Goal: Information Seeking & Learning: Learn about a topic

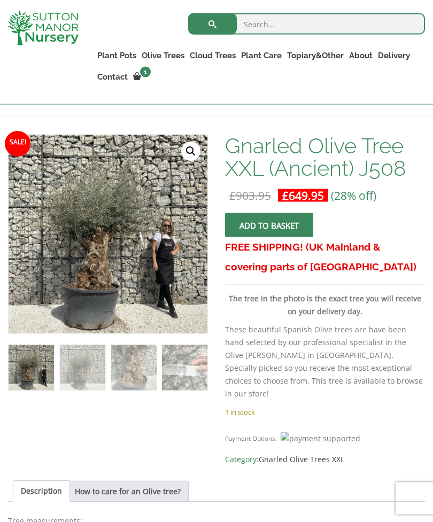
scroll to position [161, 0]
click at [98, 271] on img at bounding box center [245, 371] width 473 height 473
click at [196, 152] on link "🔍" at bounding box center [190, 151] width 19 height 19
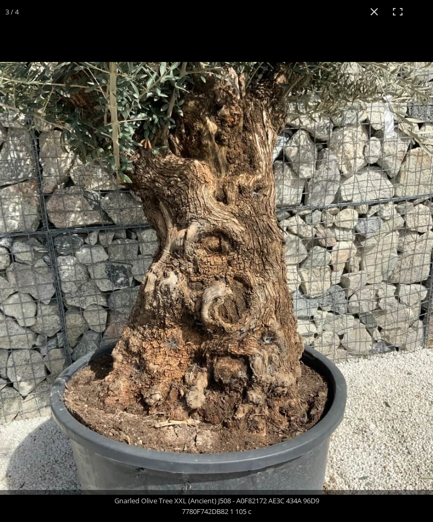
click at [374, 12] on button "Close (Esc)" at bounding box center [374, 12] width 24 height 24
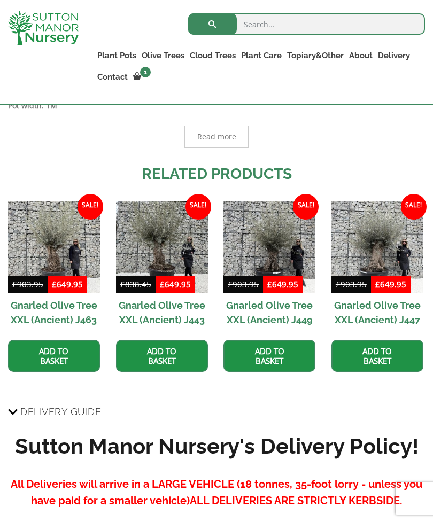
scroll to position [670, 0]
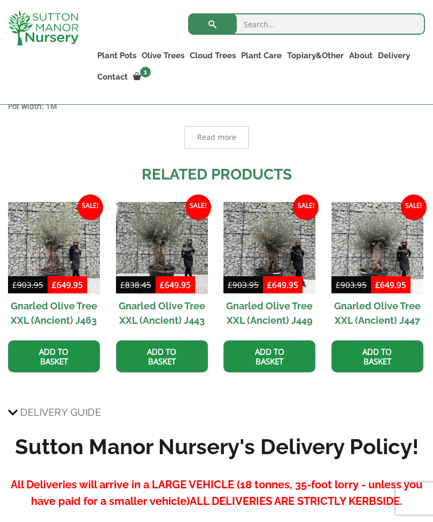
click at [164, 240] on img at bounding box center [162, 248] width 92 height 92
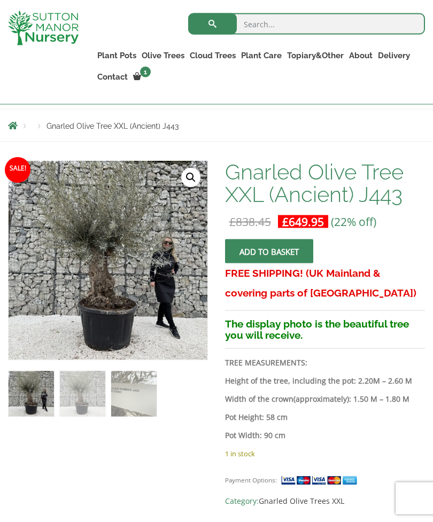
scroll to position [135, 0]
click at [103, 261] on img at bounding box center [276, 428] width 534 height 534
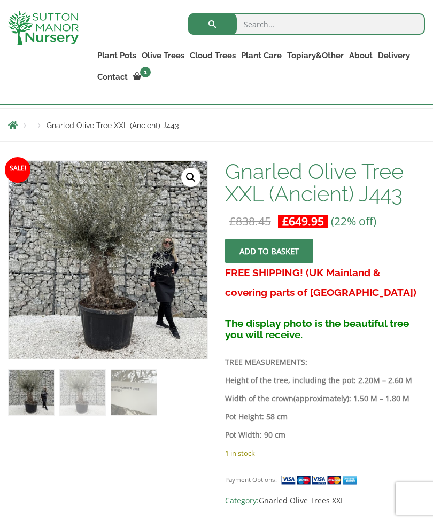
click at [195, 174] on link "🔍" at bounding box center [190, 177] width 19 height 19
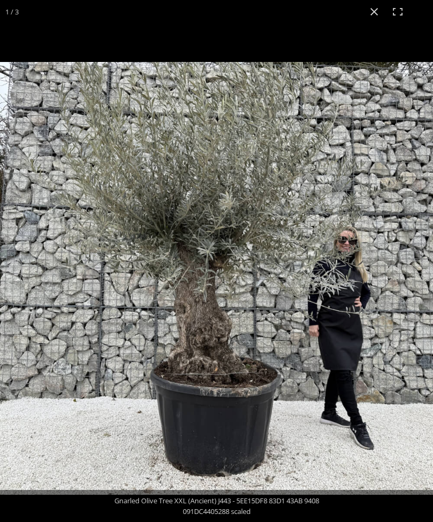
click at [303, 286] on img at bounding box center [216, 278] width 433 height 433
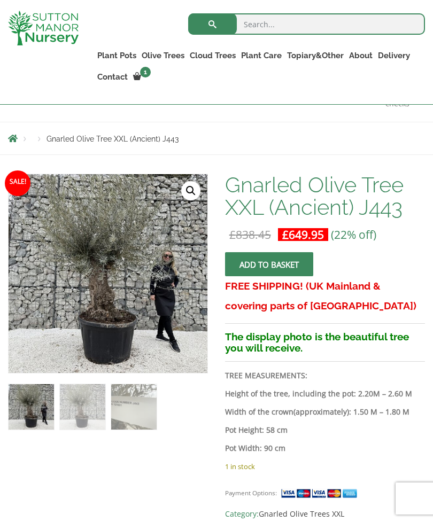
scroll to position [121, 0]
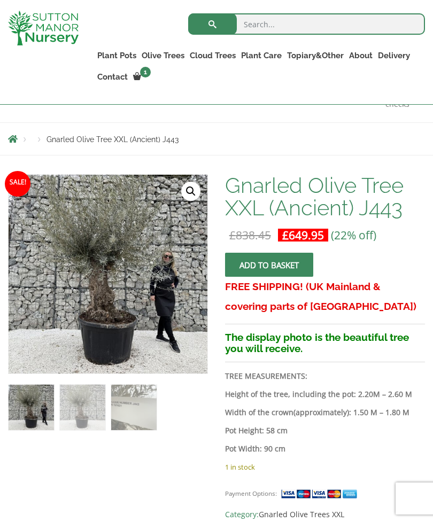
click at [101, 283] on img at bounding box center [276, 442] width 534 height 534
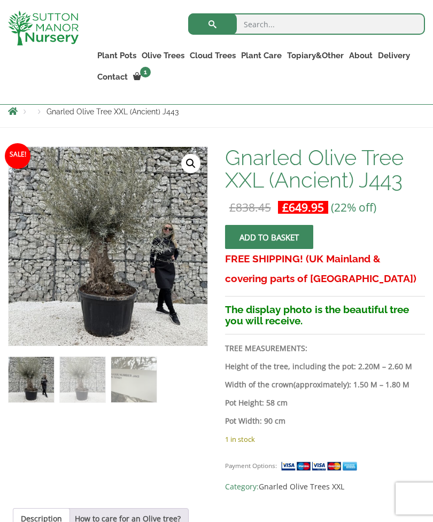
scroll to position [149, 0]
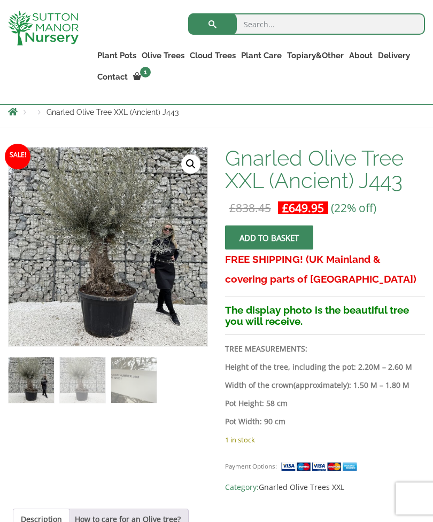
click at [107, 261] on img at bounding box center [276, 414] width 534 height 534
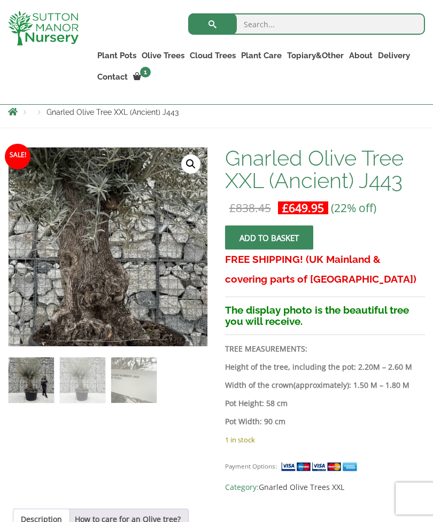
click at [189, 170] on link "🔍" at bounding box center [190, 163] width 19 height 19
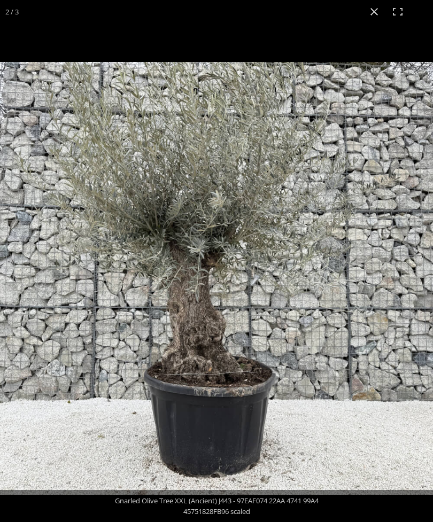
click at [375, 9] on button "Close (Esc)" at bounding box center [374, 12] width 24 height 24
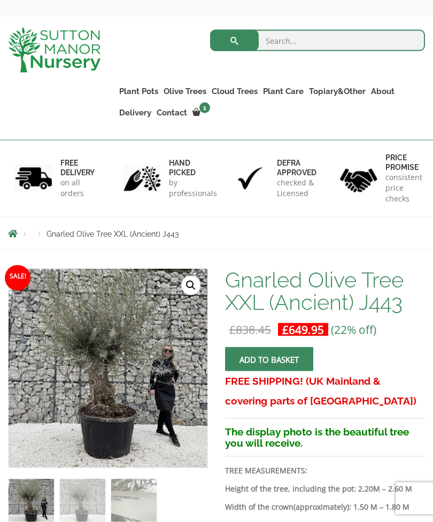
scroll to position [0, 0]
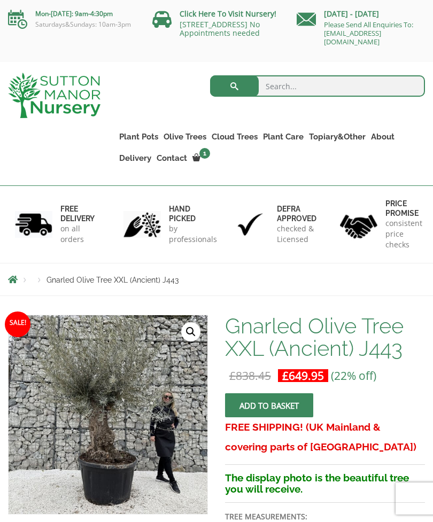
click at [0, 0] on link "Gnarled Olive Trees XXL" at bounding box center [0, 0] width 0 height 0
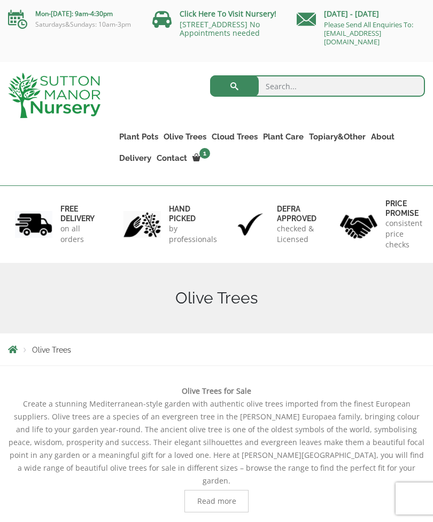
click at [0, 0] on link "Gnarled Olive Trees XXL" at bounding box center [0, 0] width 0 height 0
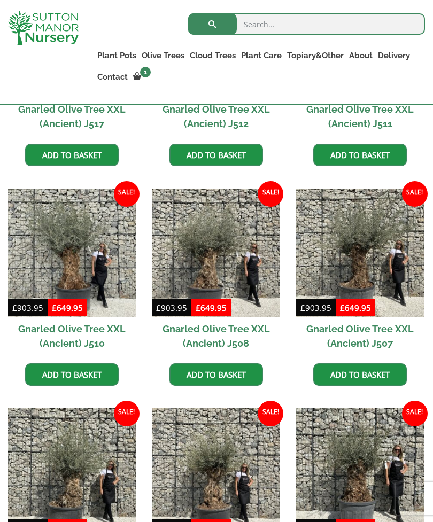
scroll to position [867, 0]
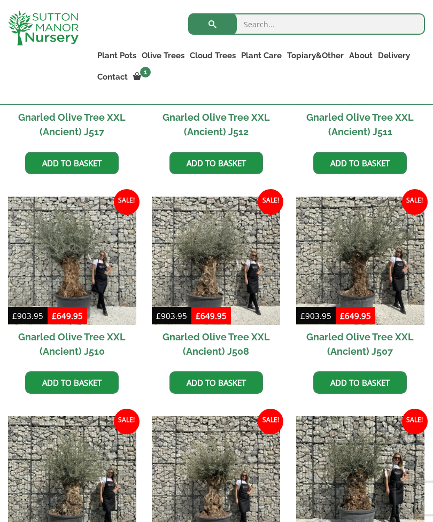
click at [359, 279] on img at bounding box center [360, 261] width 128 height 128
click at [215, 267] on img at bounding box center [216, 261] width 128 height 128
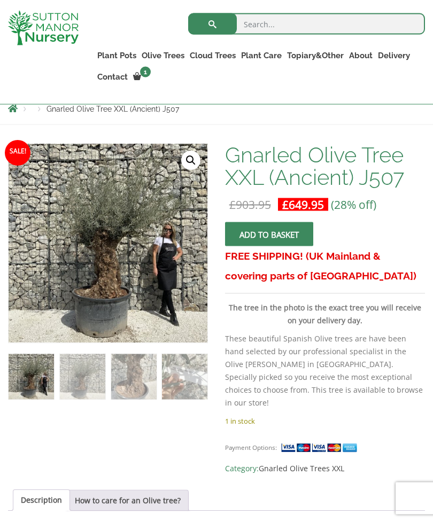
scroll to position [151, 0]
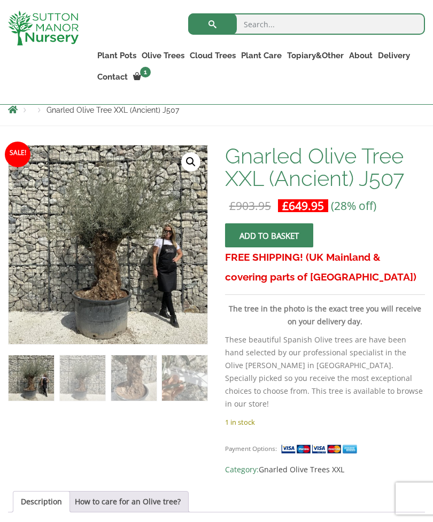
click at [192, 161] on link "🔍" at bounding box center [190, 161] width 19 height 19
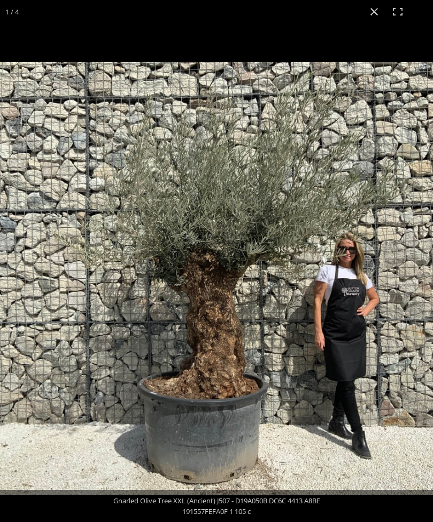
click at [397, 362] on img at bounding box center [216, 278] width 433 height 433
click at [376, 12] on button "Close (Esc)" at bounding box center [374, 12] width 24 height 24
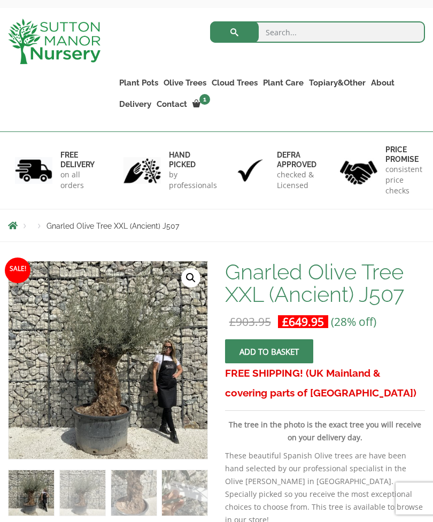
scroll to position [0, 0]
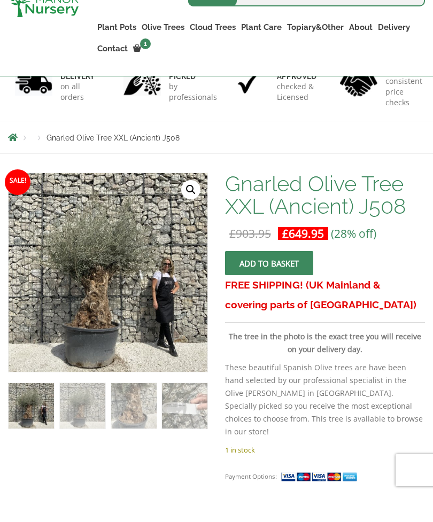
scroll to position [229, 0]
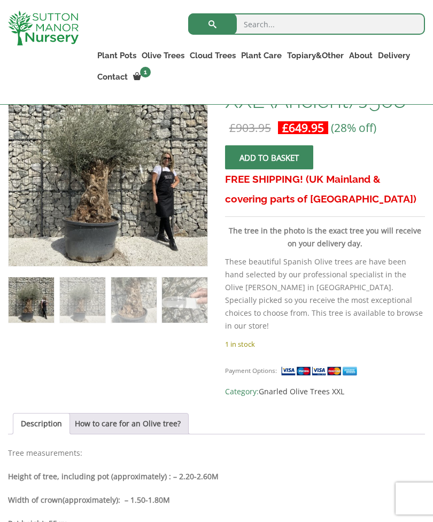
click at [167, 184] on img at bounding box center [245, 303] width 473 height 473
click at [184, 201] on img at bounding box center [245, 303] width 473 height 473
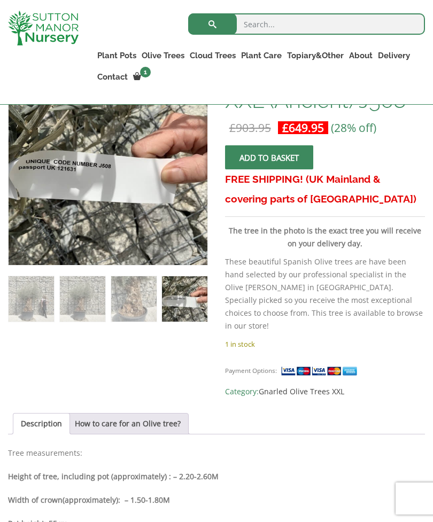
click at [160, 229] on img at bounding box center [245, 303] width 473 height 473
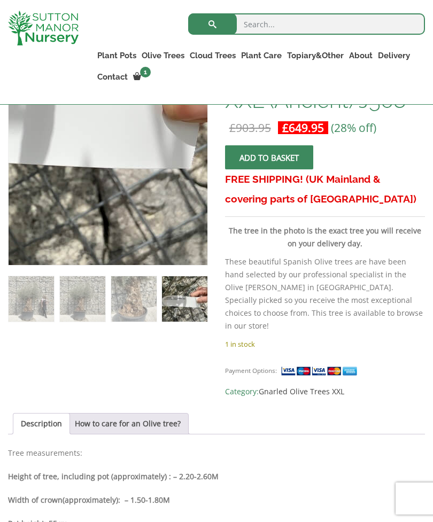
scroll to position [236, 0]
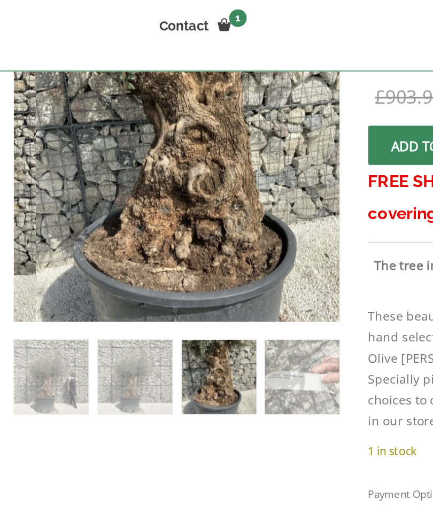
click at [245, 248] on p "These beautiful Spanish Olive trees are have been hand selected by our professi…" at bounding box center [325, 286] width 200 height 77
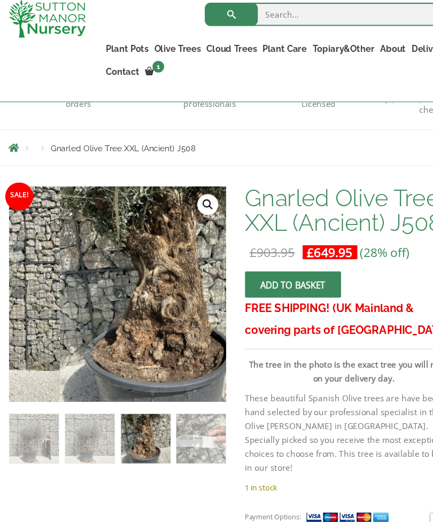
scroll to position [114, 0]
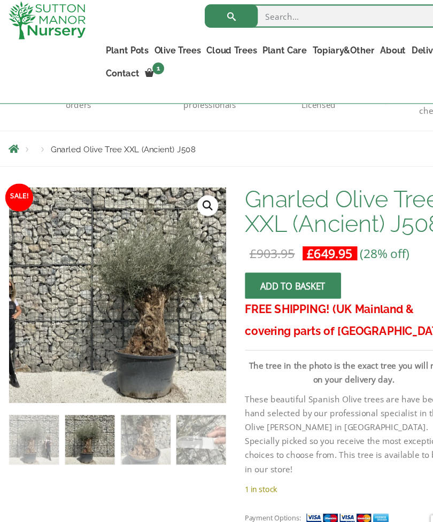
click at [193, 189] on link "🔍" at bounding box center [190, 198] width 19 height 19
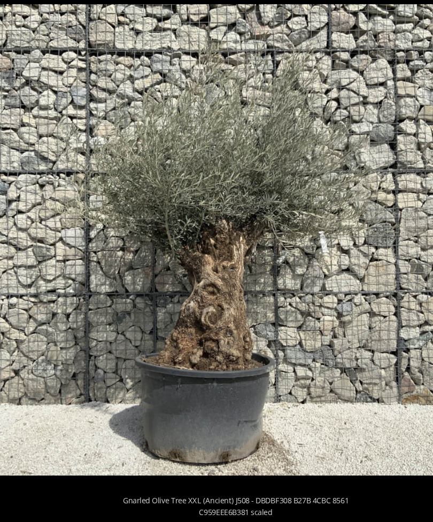
click at [138, 70] on img at bounding box center [216, 261] width 433 height 433
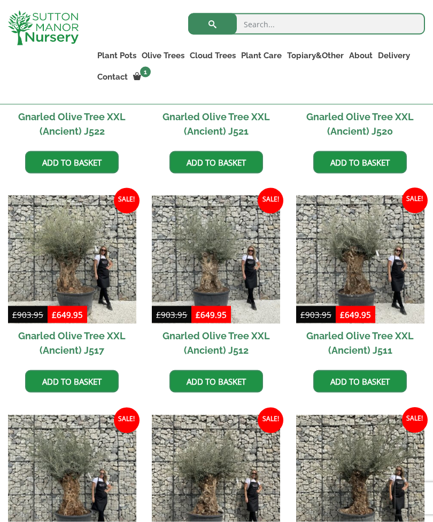
scroll to position [649, 0]
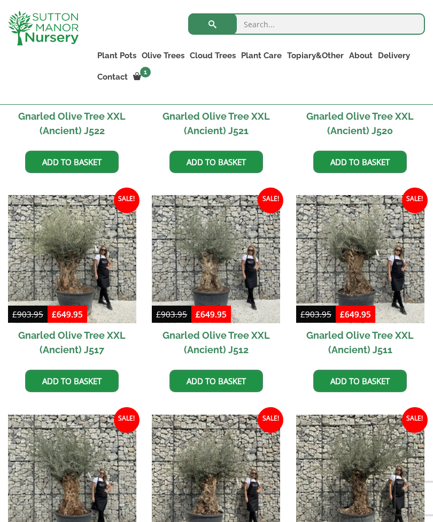
click at [362, 267] on img at bounding box center [360, 259] width 128 height 128
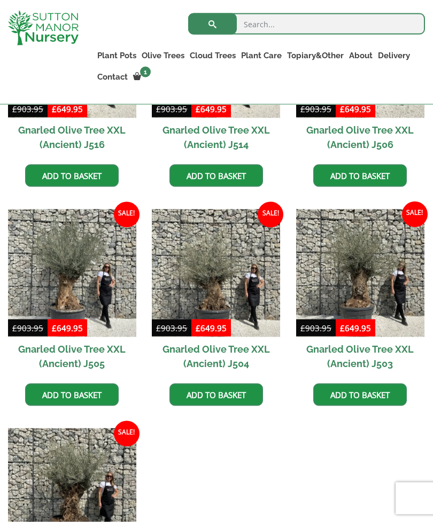
scroll to position [1292, 0]
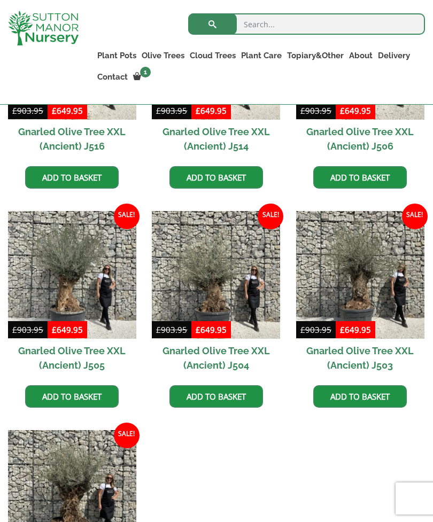
click at [378, 306] on img at bounding box center [360, 275] width 128 height 128
click at [359, 266] on img at bounding box center [360, 275] width 128 height 128
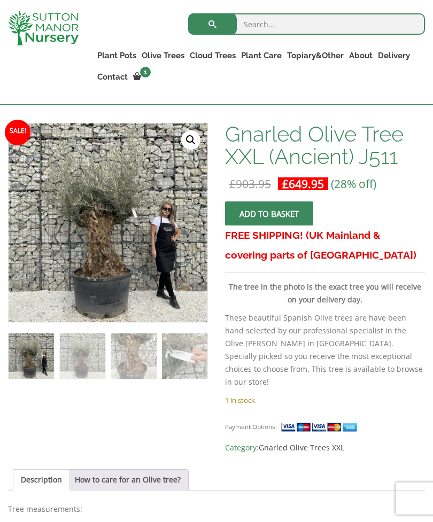
scroll to position [170, 0]
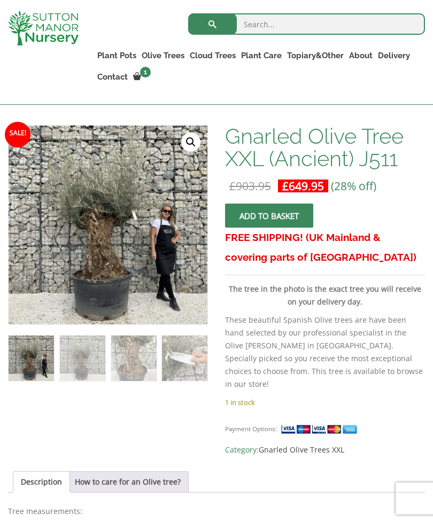
click at [191, 138] on link "🔍" at bounding box center [190, 142] width 19 height 19
click at [117, 196] on img at bounding box center [245, 362] width 473 height 473
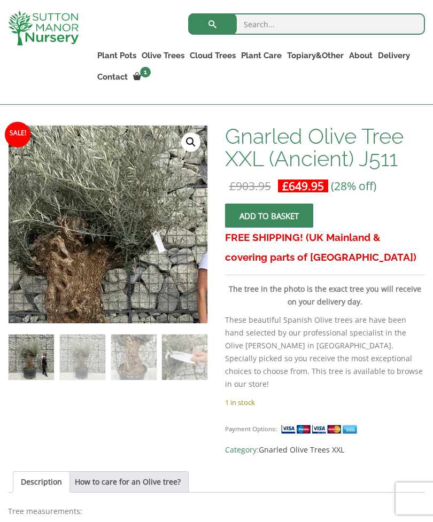
click at [186, 147] on link "🔍" at bounding box center [190, 142] width 19 height 19
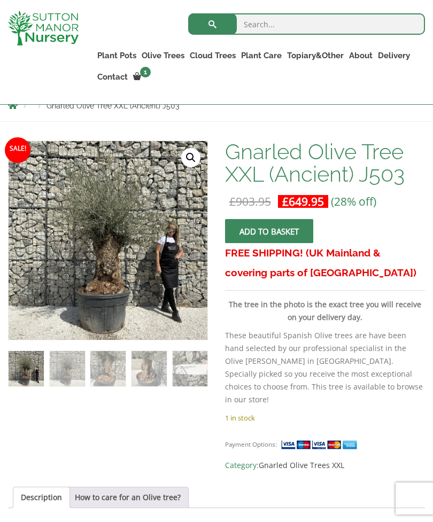
scroll to position [154, 0]
click at [192, 162] on link "🔍" at bounding box center [190, 158] width 19 height 19
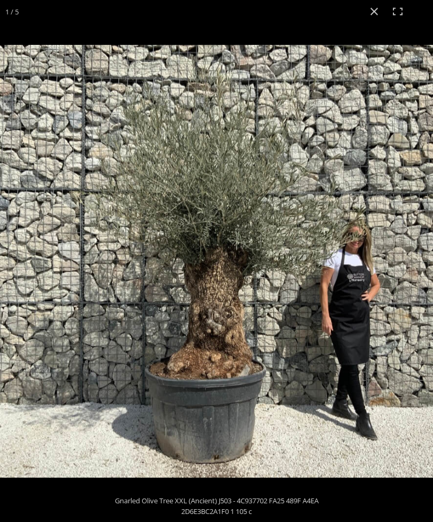
scroll to position [155, 0]
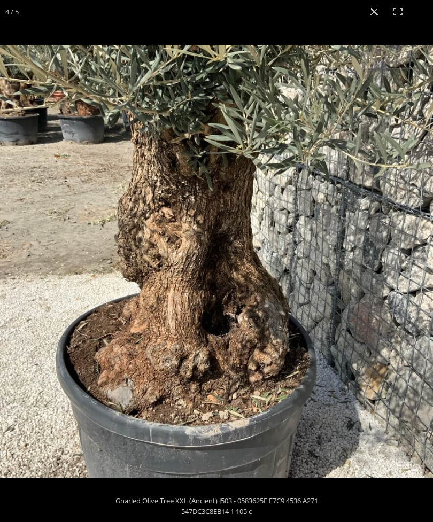
click at [378, 8] on button "Close (Esc)" at bounding box center [374, 12] width 24 height 24
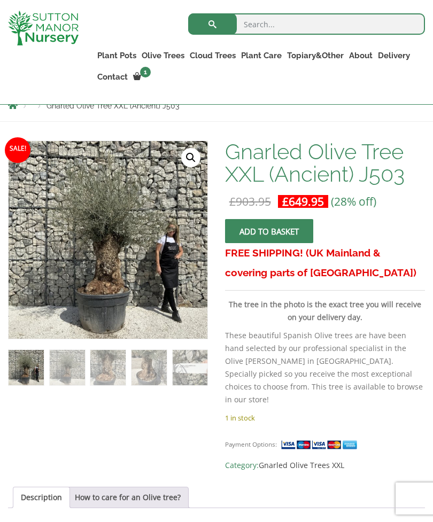
click at [188, 155] on link "🔍" at bounding box center [190, 157] width 19 height 19
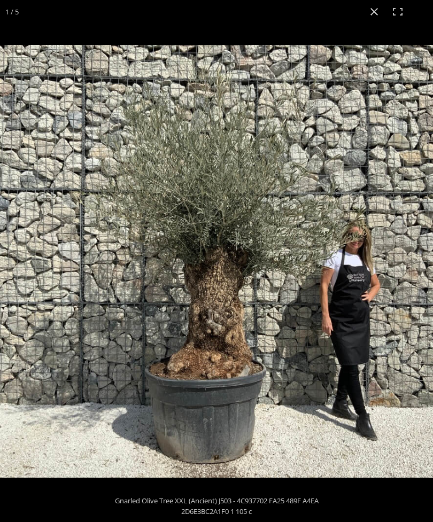
click at [309, 386] on img at bounding box center [216, 261] width 433 height 433
click at [379, 10] on button "Close (Esc)" at bounding box center [374, 12] width 24 height 24
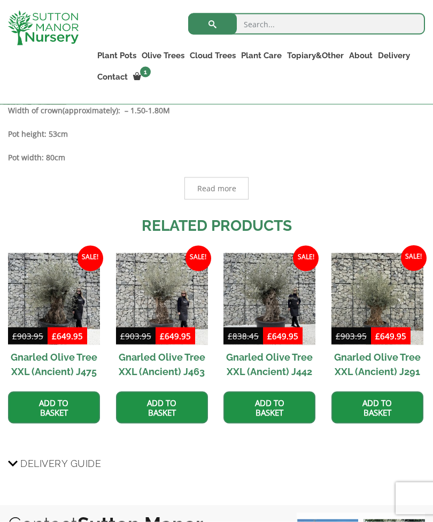
scroll to position [619, 0]
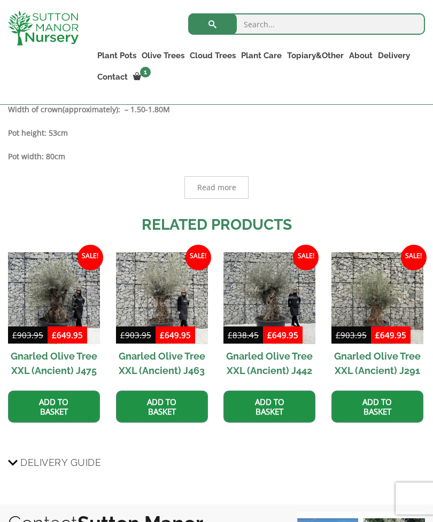
click at [157, 294] on img at bounding box center [162, 298] width 92 height 92
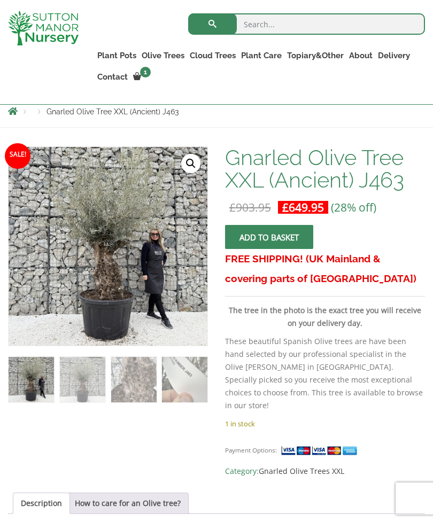
scroll to position [158, 0]
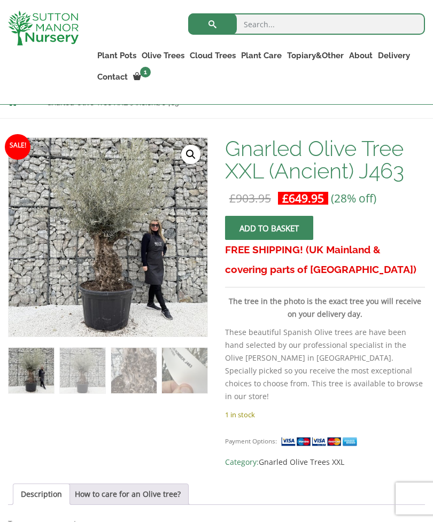
click at [192, 155] on link "🔍" at bounding box center [190, 154] width 19 height 19
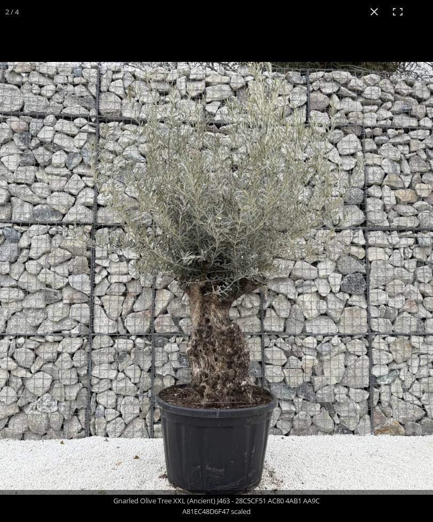
click at [362, 12] on button "Close (Esc)" at bounding box center [374, 12] width 24 height 24
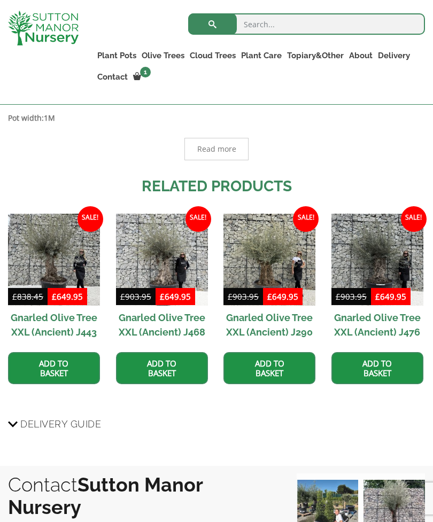
scroll to position [653, 0]
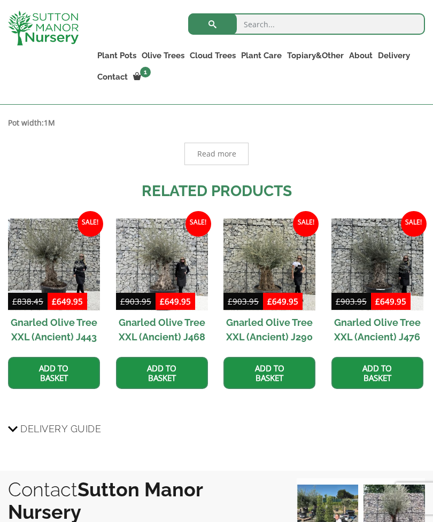
click at [53, 245] on img at bounding box center [54, 265] width 92 height 92
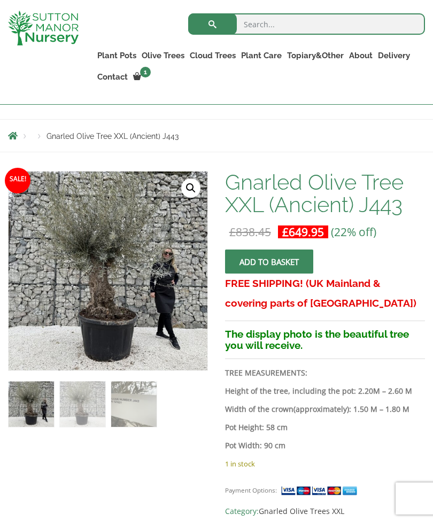
scroll to position [125, 0]
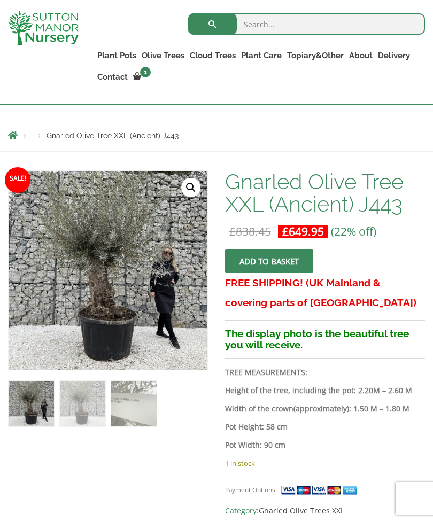
click at [105, 287] on img at bounding box center [276, 438] width 534 height 534
click at [191, 190] on link "🔍" at bounding box center [190, 187] width 19 height 19
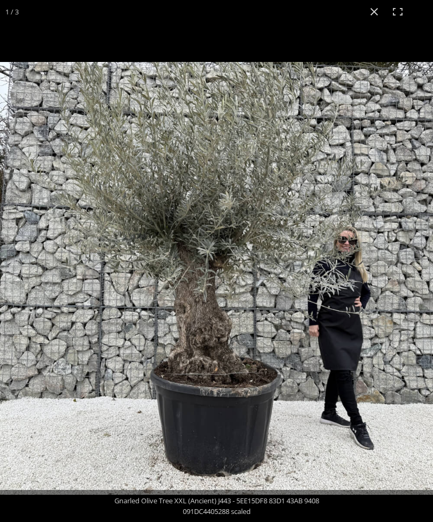
click at [371, 9] on button "Close (Esc)" at bounding box center [374, 12] width 24 height 24
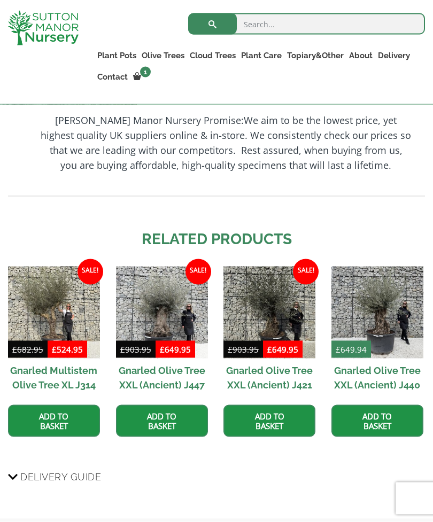
scroll to position [887, 0]
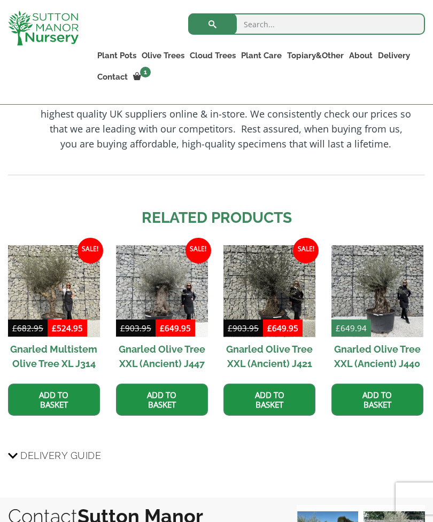
click at [277, 309] on img at bounding box center [269, 291] width 92 height 92
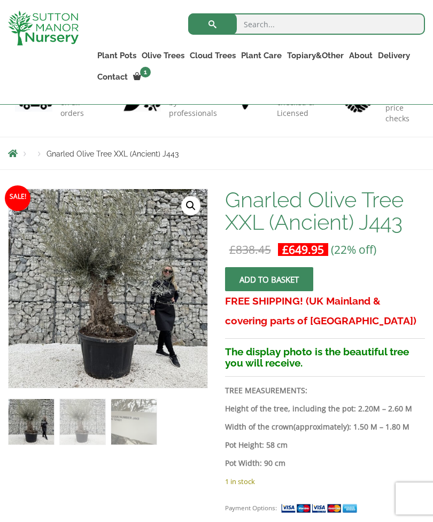
scroll to position [0, 0]
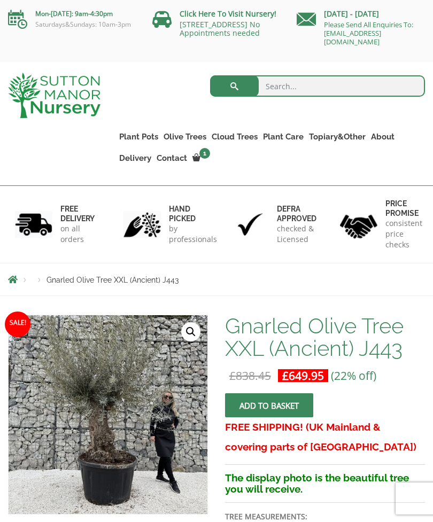
click at [0, 0] on link "Gnarled Olive Trees XXL" at bounding box center [0, 0] width 0 height 0
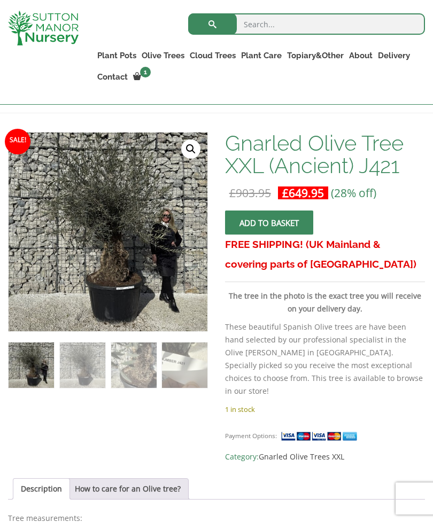
scroll to position [156, 0]
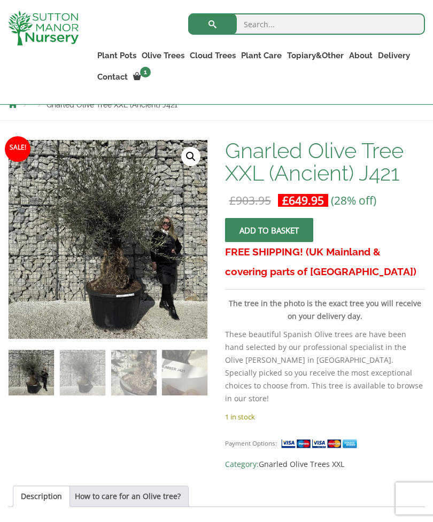
click at [113, 226] on img at bounding box center [276, 407] width 534 height 534
click at [191, 161] on link "🔍" at bounding box center [190, 156] width 19 height 19
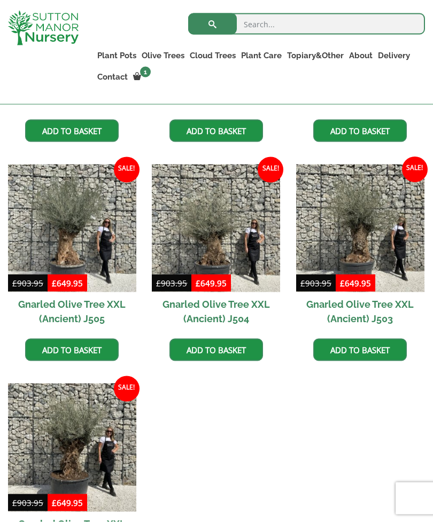
scroll to position [1339, 0]
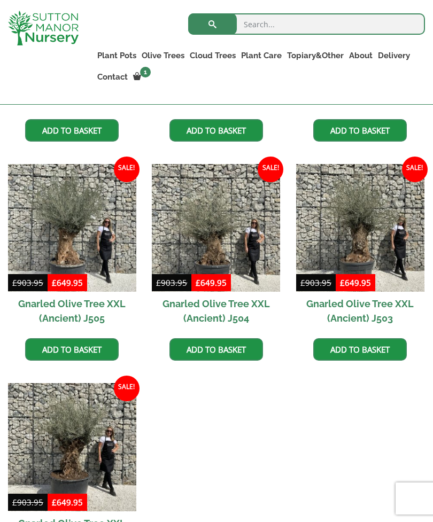
click at [352, 243] on img at bounding box center [360, 228] width 128 height 128
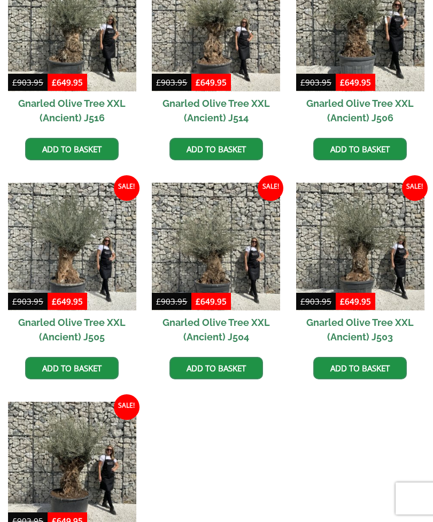
scroll to position [1373, 0]
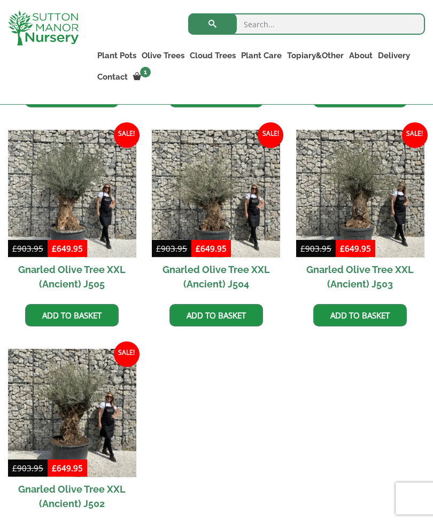
click at [0, 0] on link "Gnarled Olive Trees XXL" at bounding box center [0, 0] width 0 height 0
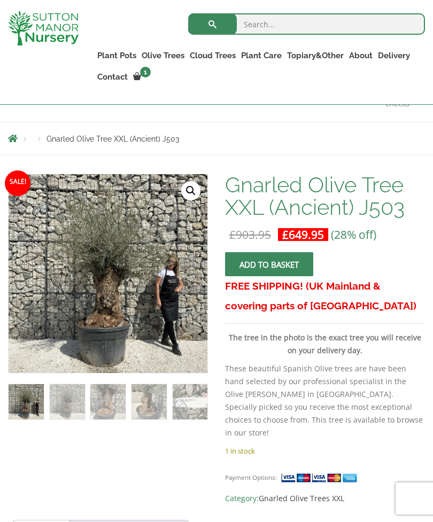
scroll to position [158, 0]
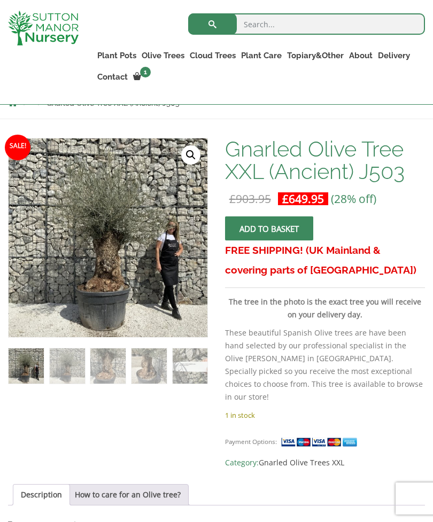
click at [191, 156] on link "🔍" at bounding box center [190, 154] width 19 height 19
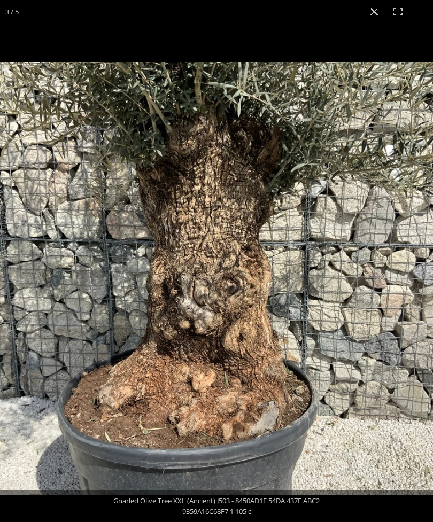
click at [397, 337] on img at bounding box center [216, 278] width 433 height 433
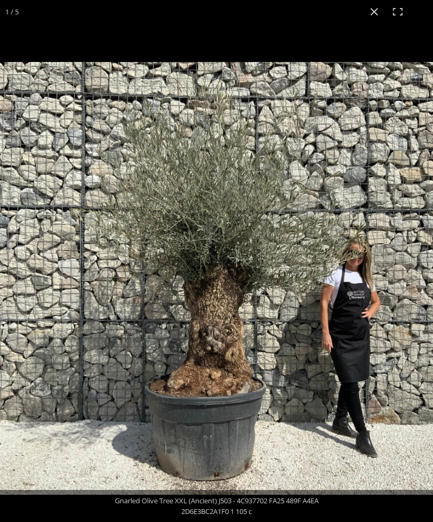
click at [368, 17] on button "Close (Esc)" at bounding box center [374, 12] width 24 height 24
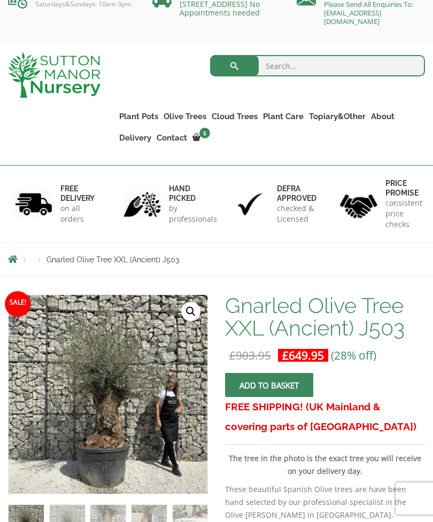
scroll to position [0, 0]
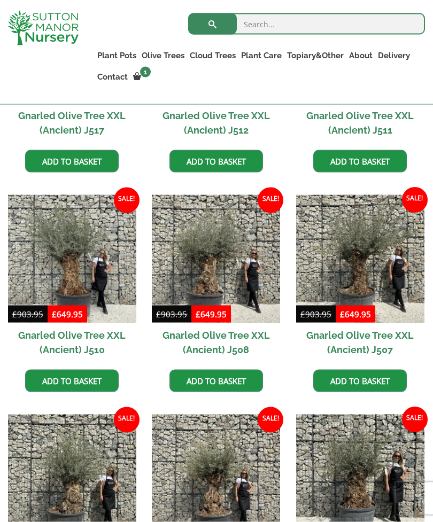
scroll to position [865, 0]
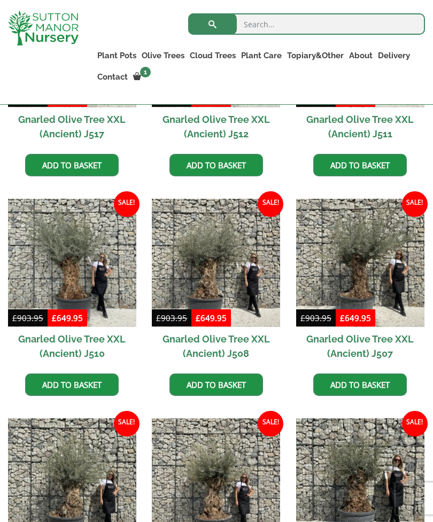
click at [209, 269] on img at bounding box center [216, 263] width 128 height 128
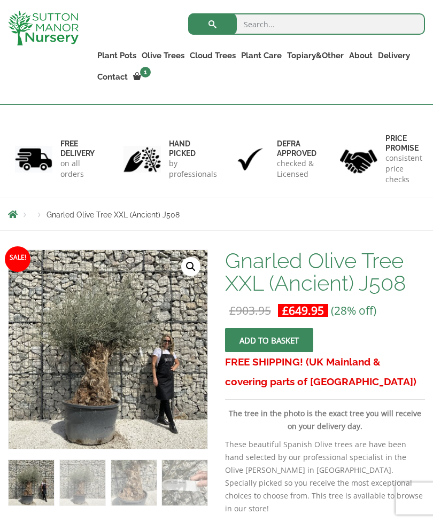
scroll to position [160, 0]
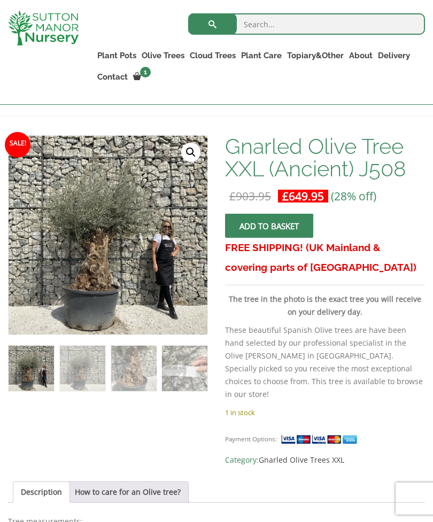
click at [191, 156] on link "🔍" at bounding box center [190, 152] width 19 height 19
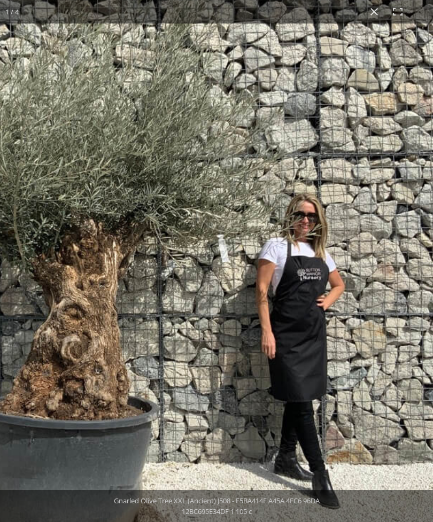
click at [374, 19] on button "Close (Esc)" at bounding box center [374, 12] width 24 height 24
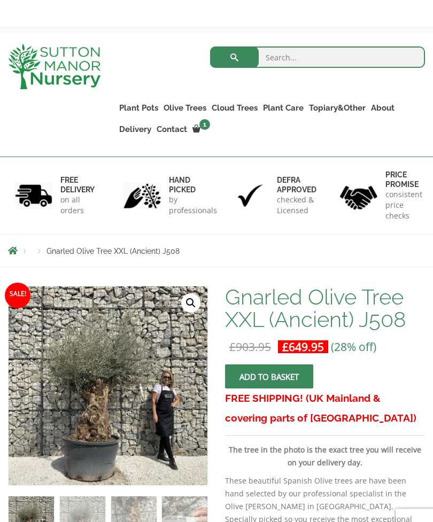
scroll to position [0, 0]
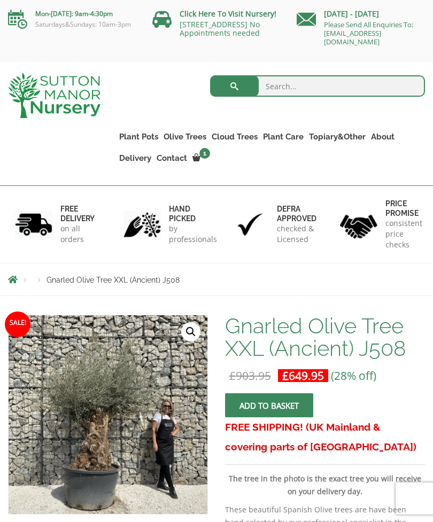
click at [0, 0] on link "Gnarled Olive Trees XXL" at bounding box center [0, 0] width 0 height 0
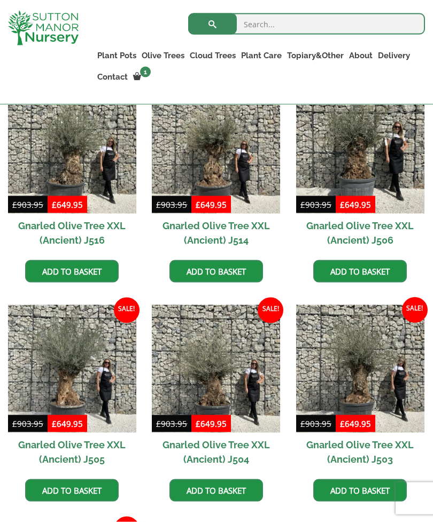
scroll to position [1199, 0]
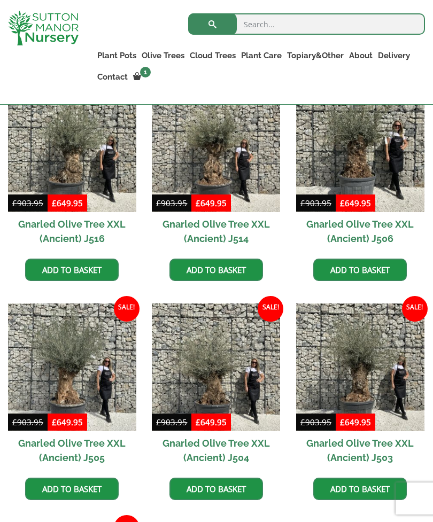
click at [362, 383] on img at bounding box center [360, 368] width 128 height 128
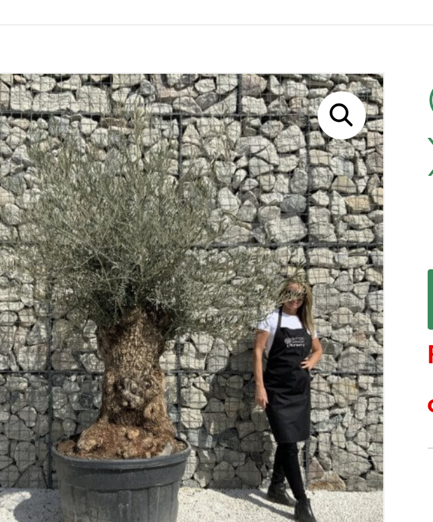
click at [181, 303] on link "🔍" at bounding box center [190, 312] width 19 height 19
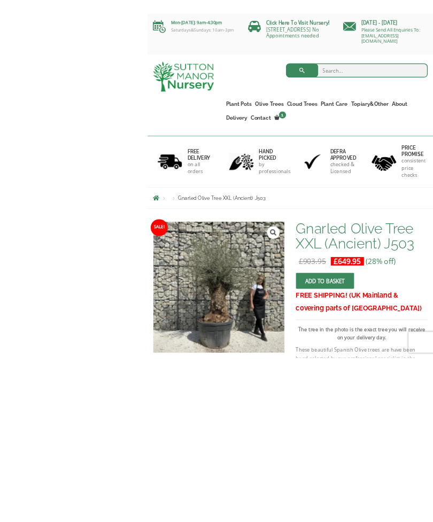
scroll to position [126, 0]
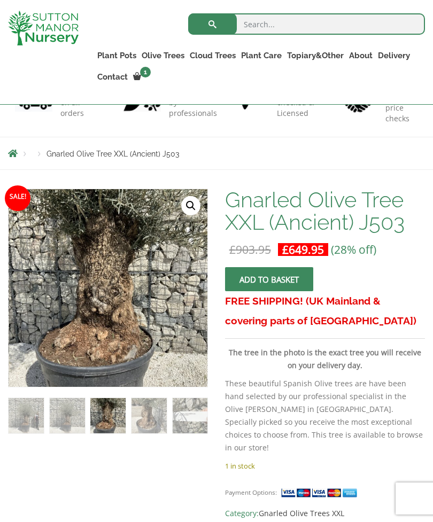
click at [192, 203] on link "🔍" at bounding box center [190, 205] width 19 height 19
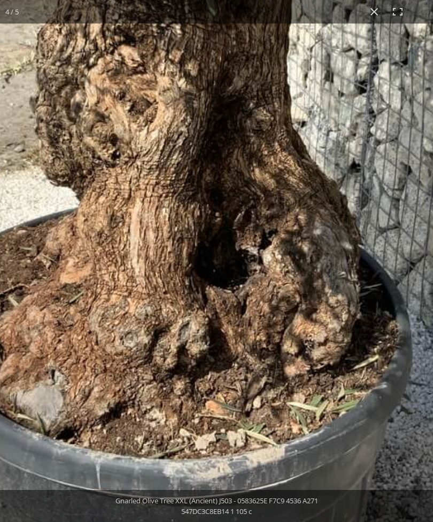
click at [51, 220] on img at bounding box center [222, 147] width 819 height 819
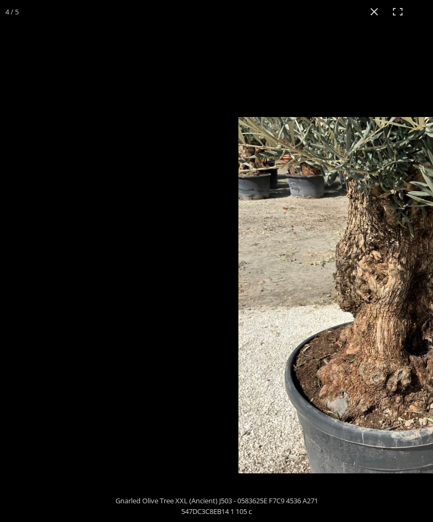
click at [399, 335] on img at bounding box center [416, 295] width 356 height 356
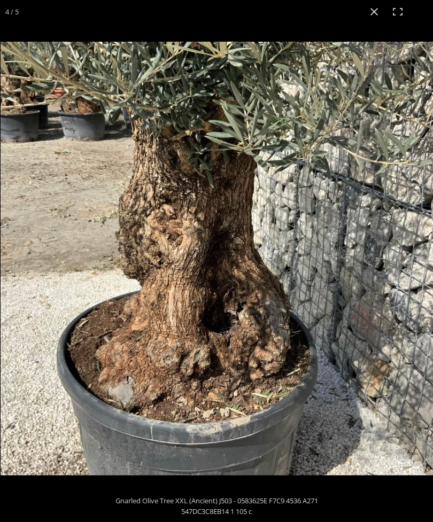
click at [386, 380] on img at bounding box center [218, 259] width 434 height 434
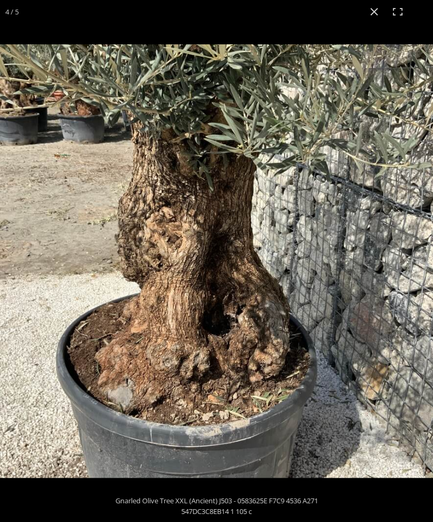
click at [370, 17] on button "Close (Esc)" at bounding box center [374, 12] width 24 height 24
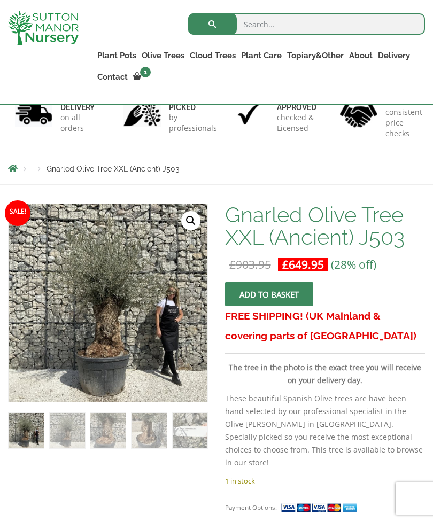
scroll to position [88, 0]
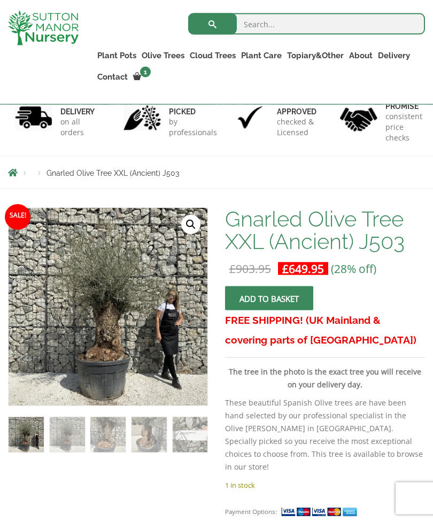
click at [188, 221] on link "🔍" at bounding box center [190, 224] width 19 height 19
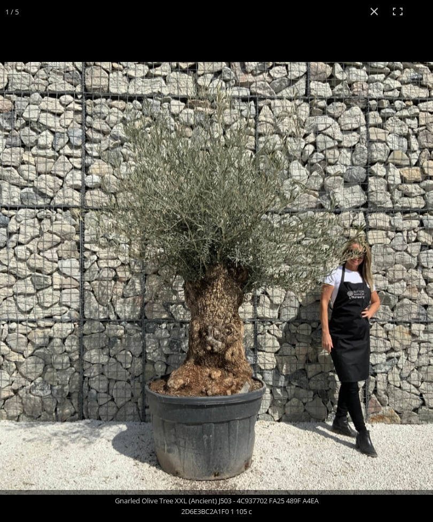
scroll to position [88, 0]
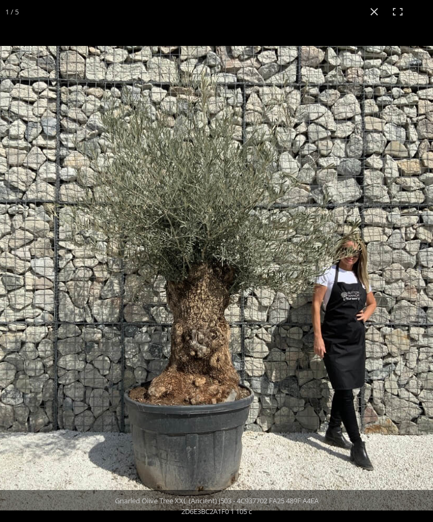
click at [373, 6] on button "Close (Esc)" at bounding box center [374, 12] width 24 height 24
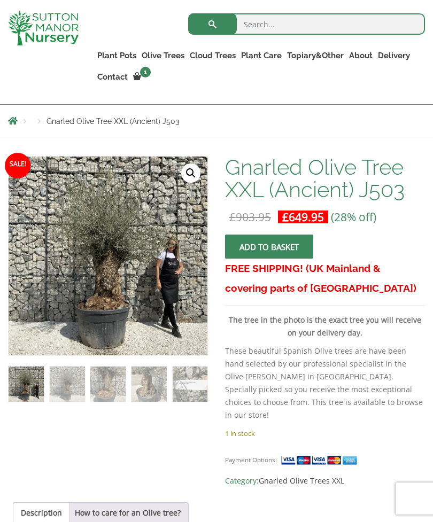
scroll to position [138, 0]
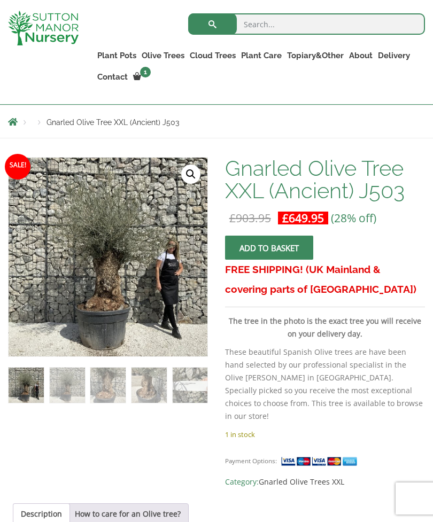
click at [0, 0] on link "Gnarled Olive Trees XXL" at bounding box center [0, 0] width 0 height 0
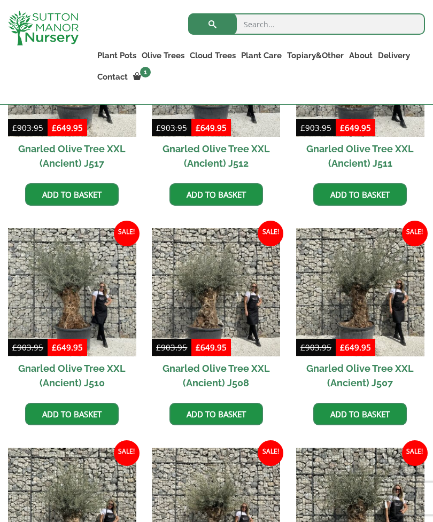
scroll to position [821, 0]
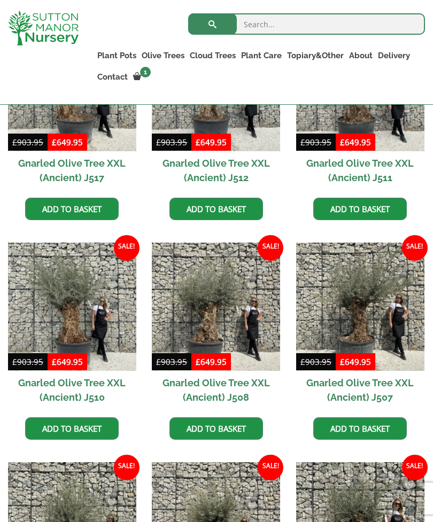
click at [207, 325] on img at bounding box center [216, 307] width 128 height 128
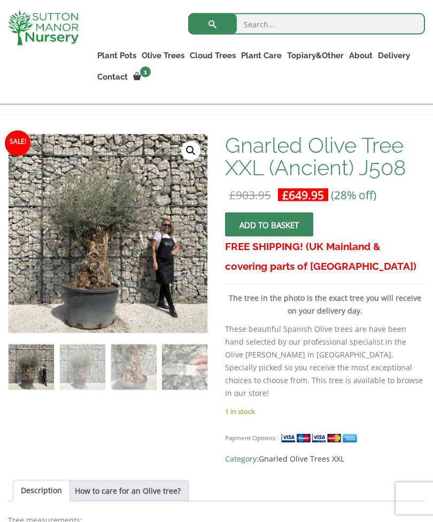
scroll to position [154, 0]
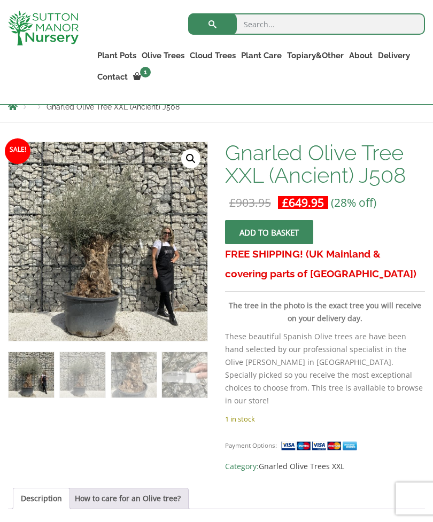
click at [193, 161] on link "🔍" at bounding box center [190, 158] width 19 height 19
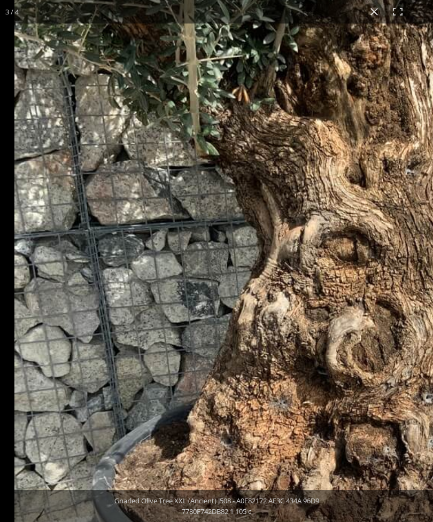
click at [183, 418] on img at bounding box center [349, 303] width 670 height 670
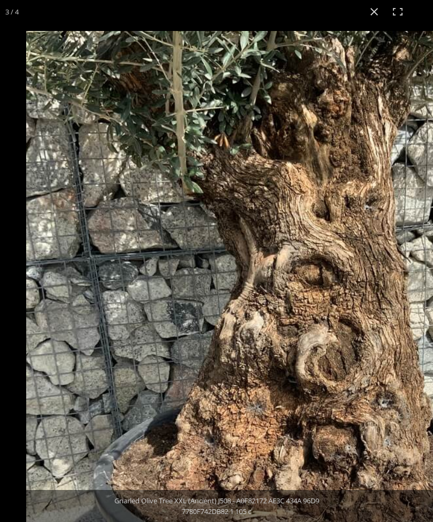
click at [186, 244] on img at bounding box center [315, 320] width 579 height 579
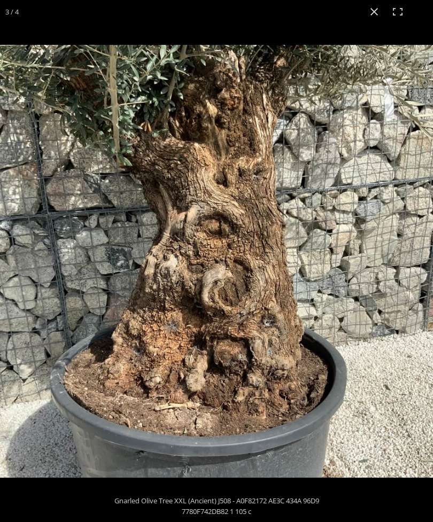
click at [379, 4] on button "Close (Esc)" at bounding box center [374, 12] width 24 height 24
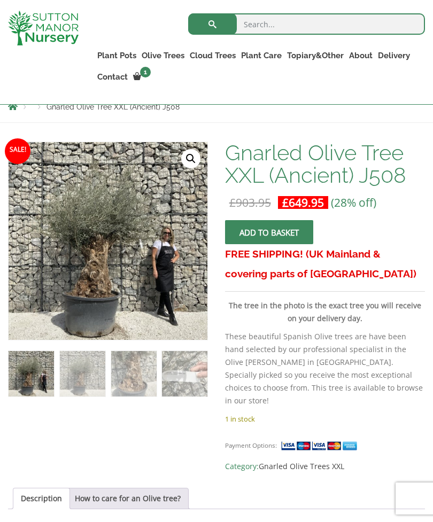
click at [0, 0] on link "Gnarled Olive Trees XXL" at bounding box center [0, 0] width 0 height 0
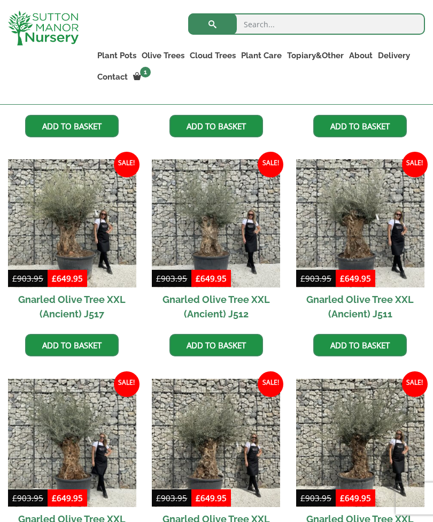
scroll to position [679, 0]
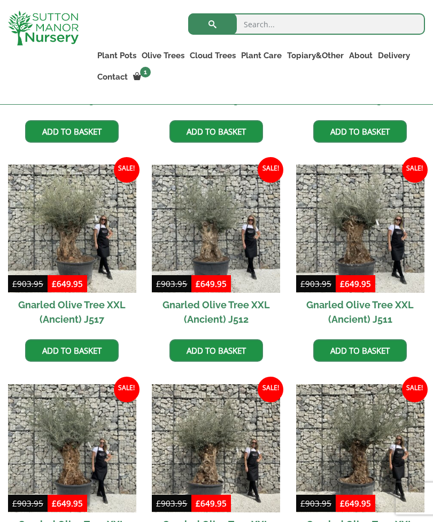
click at [355, 247] on img at bounding box center [360, 229] width 128 height 128
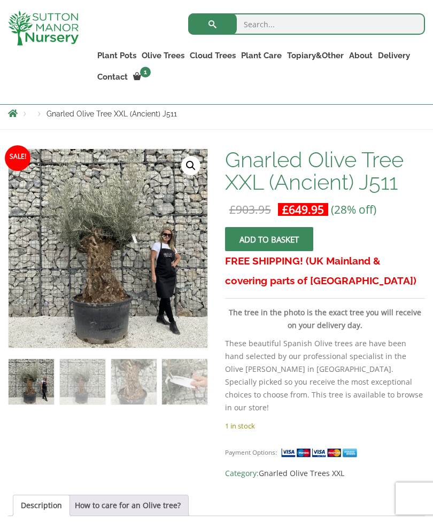
scroll to position [167, 0]
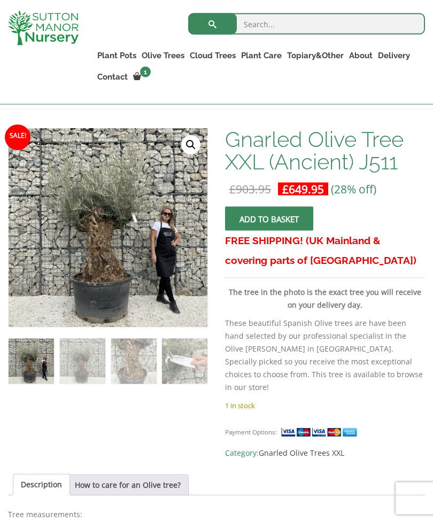
click at [193, 145] on link "🔍" at bounding box center [190, 145] width 19 height 19
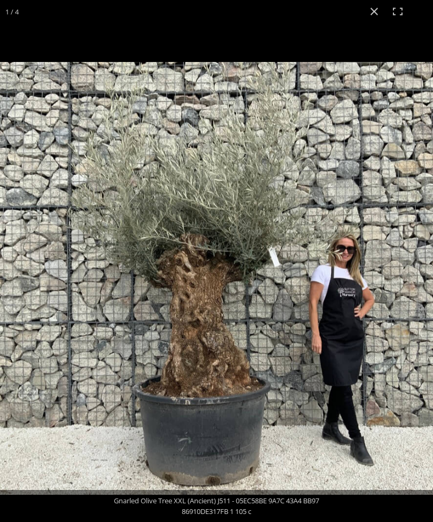
scroll to position [168, 0]
click at [375, 13] on button "Close (Esc)" at bounding box center [374, 12] width 24 height 24
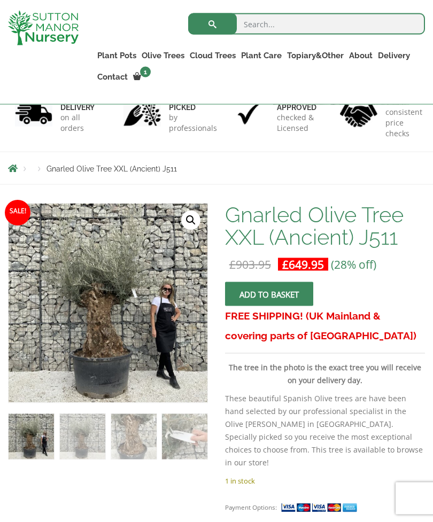
scroll to position [88, 0]
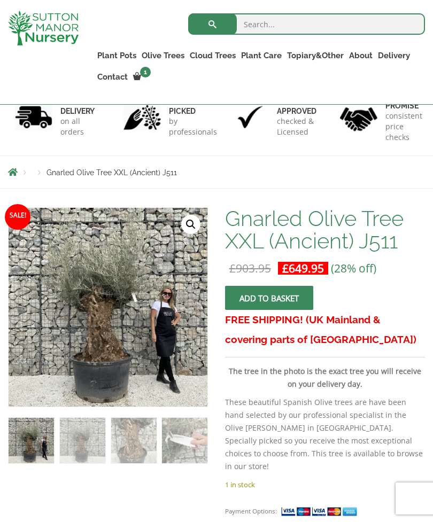
click at [98, 328] on img at bounding box center [245, 444] width 473 height 473
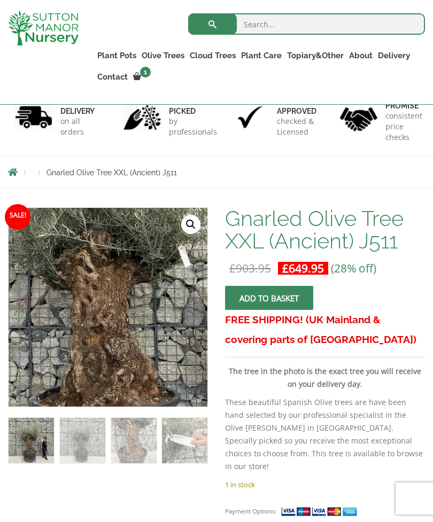
click at [190, 222] on link "🔍" at bounding box center [190, 224] width 19 height 19
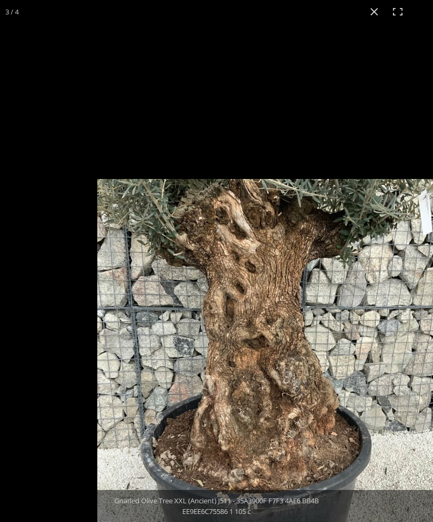
click at [391, 141] on div at bounding box center [216, 261] width 433 height 522
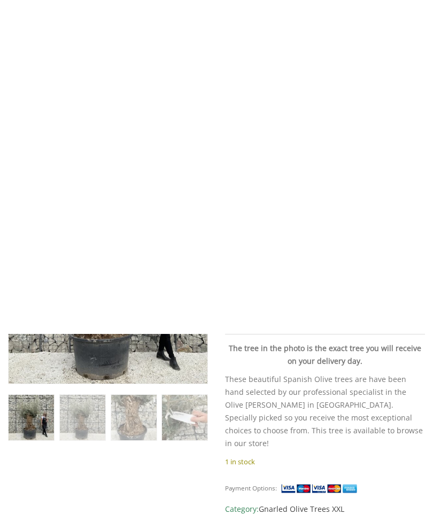
scroll to position [0, 0]
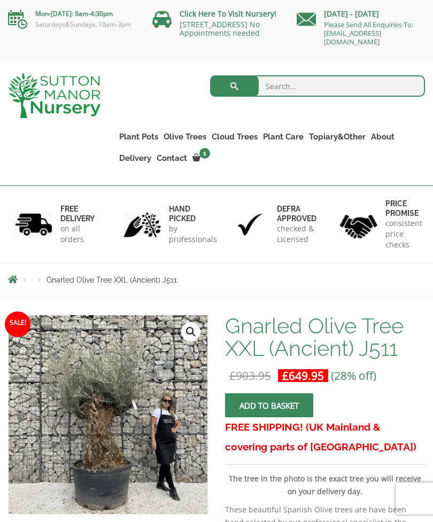
click at [0, 0] on link "Gnarled Olive Trees XXL" at bounding box center [0, 0] width 0 height 0
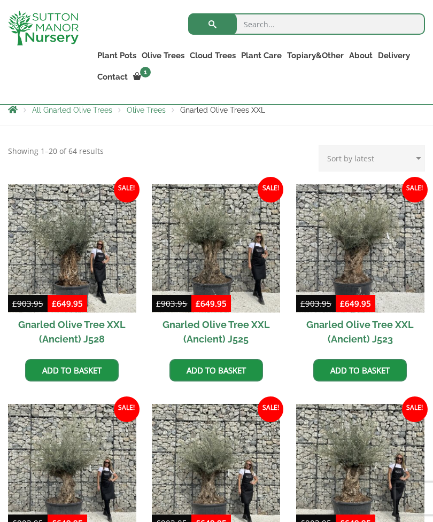
click at [217, 255] on img at bounding box center [216, 248] width 128 height 128
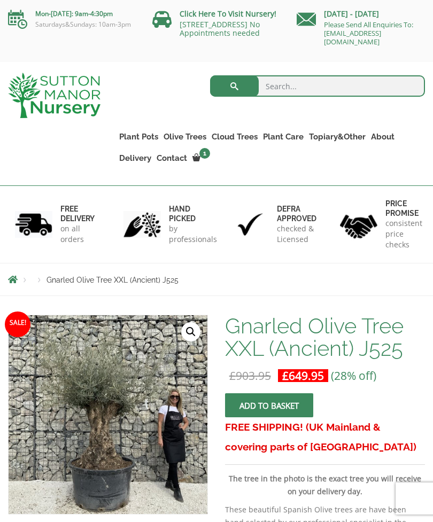
scroll to position [33, 0]
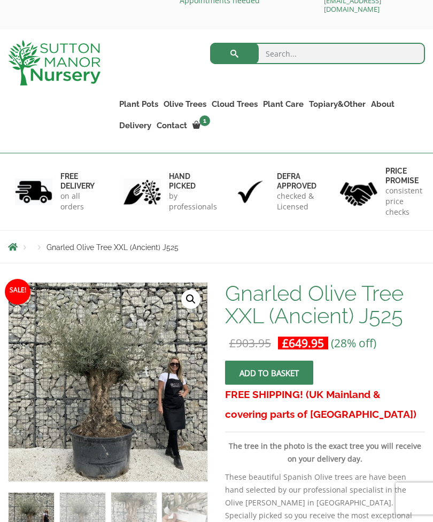
click at [191, 302] on link "🔍" at bounding box center [190, 299] width 19 height 19
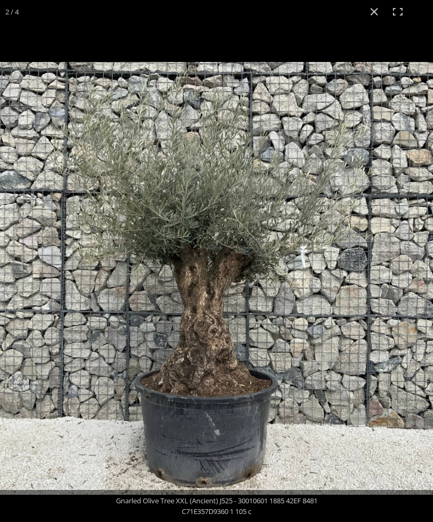
click at [375, 14] on button "Close (Esc)" at bounding box center [374, 12] width 24 height 24
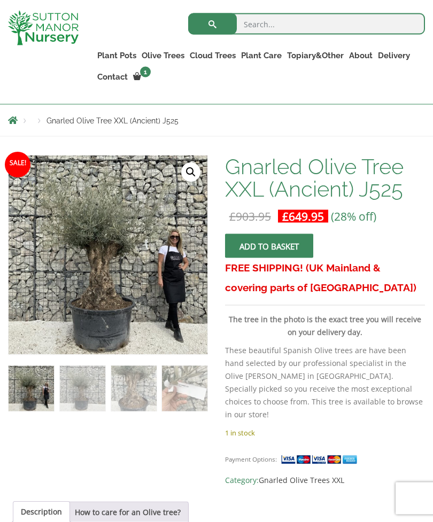
scroll to position [141, 0]
click at [0, 0] on link "Gnarled Olive Trees XXL" at bounding box center [0, 0] width 0 height 0
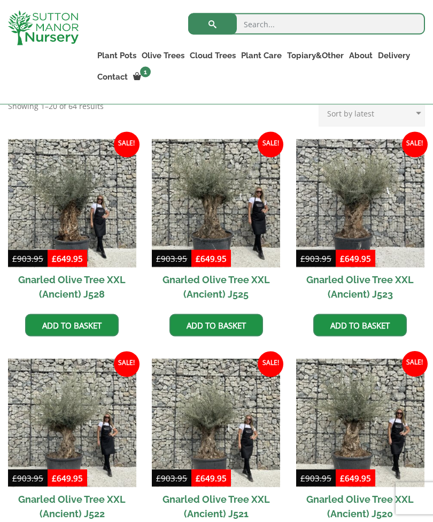
scroll to position [266, 0]
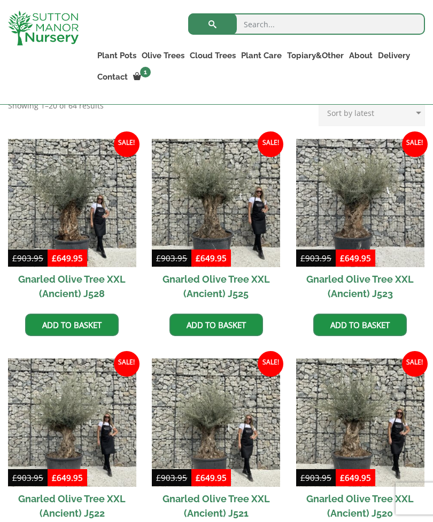
click at [399, 493] on h2 "Gnarled Olive Tree XXL (Ancient) J520" at bounding box center [360, 506] width 128 height 38
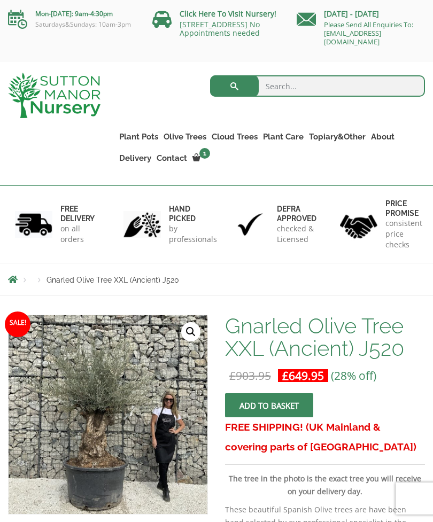
click at [0, 0] on link "Gnarled Olive Trees XXL" at bounding box center [0, 0] width 0 height 0
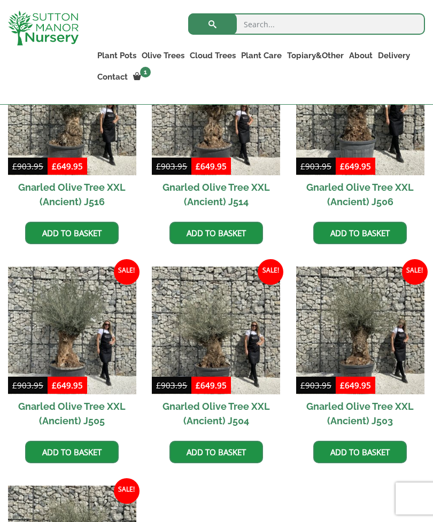
scroll to position [1232, 0]
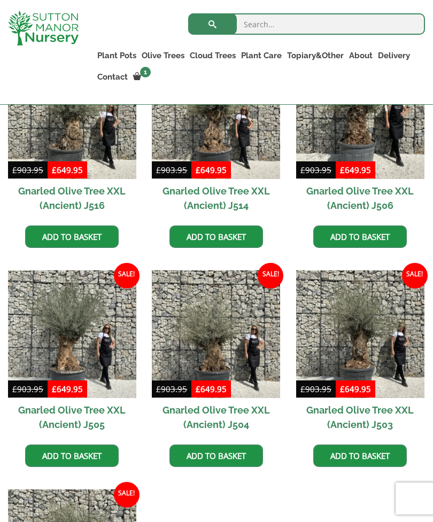
click at [360, 329] on img at bounding box center [360, 334] width 128 height 128
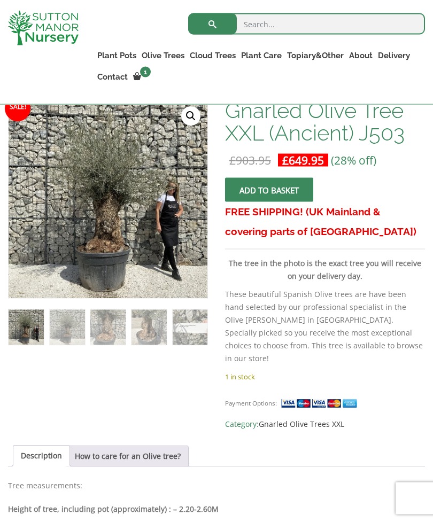
scroll to position [197, 0]
click at [109, 226] on img at bounding box center [245, 335] width 473 height 473
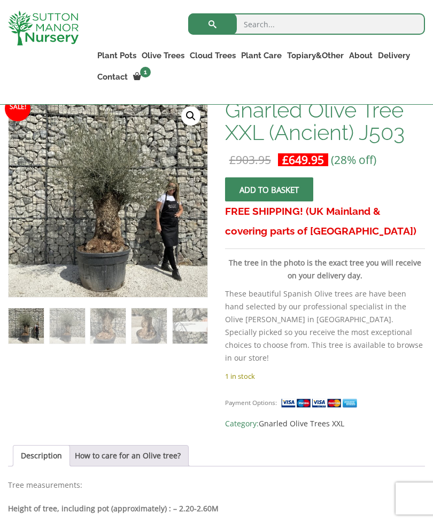
click at [195, 113] on link "🔍" at bounding box center [190, 115] width 19 height 19
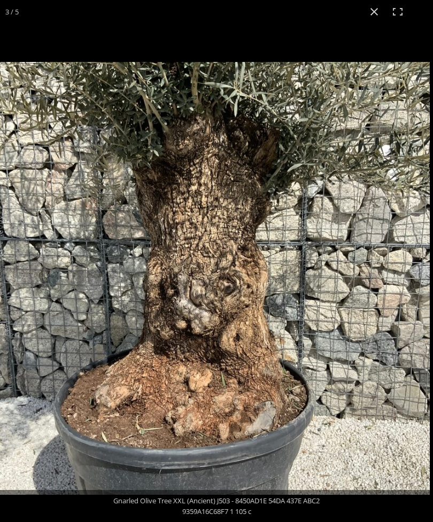
click at [404, 338] on img at bounding box center [213, 278] width 433 height 433
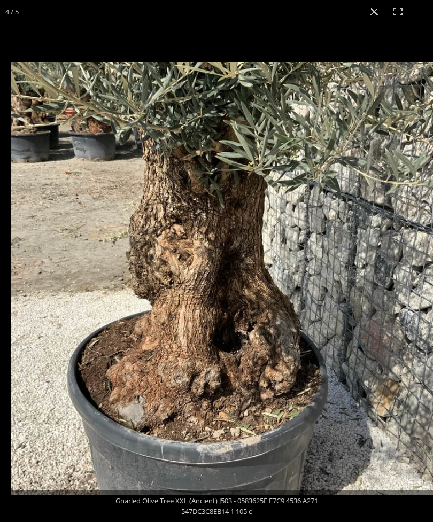
click at [366, 371] on img at bounding box center [227, 278] width 433 height 433
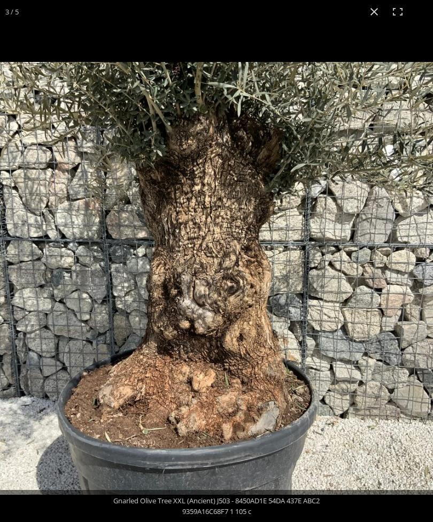
click at [372, 12] on button "Close (Esc)" at bounding box center [374, 12] width 24 height 24
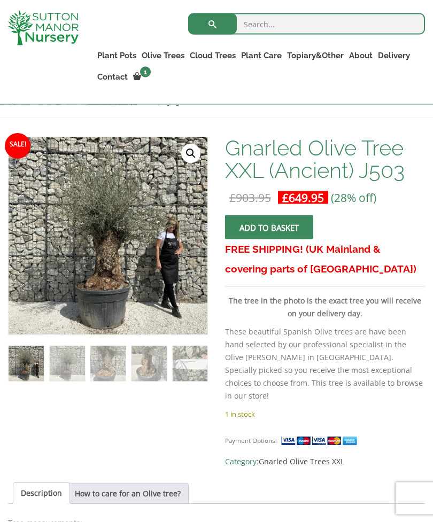
scroll to position [158, 0]
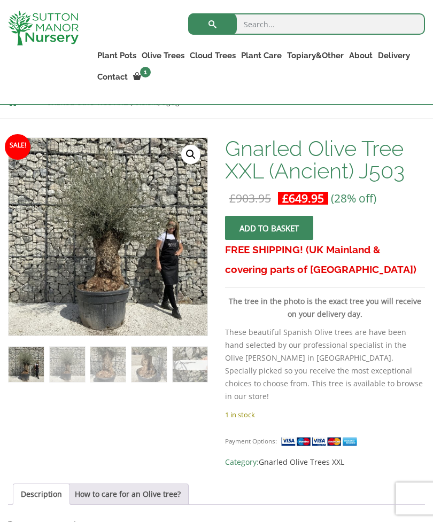
click at [0, 0] on link "Gnarled Olive Trees XXL" at bounding box center [0, 0] width 0 height 0
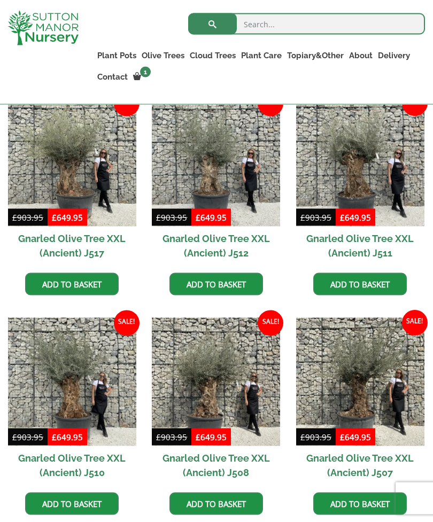
scroll to position [746, 0]
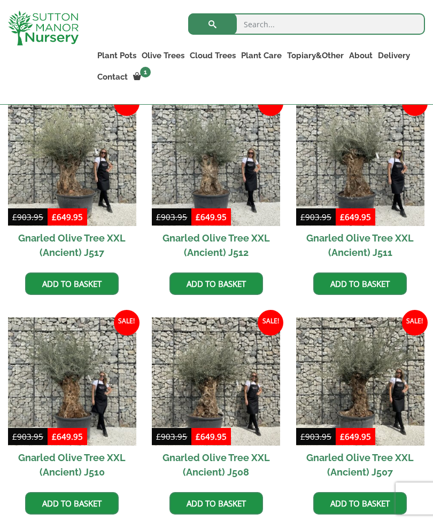
click at [359, 177] on img at bounding box center [360, 162] width 128 height 128
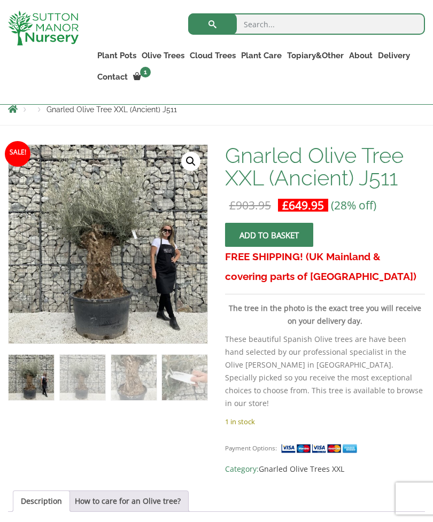
scroll to position [149, 0]
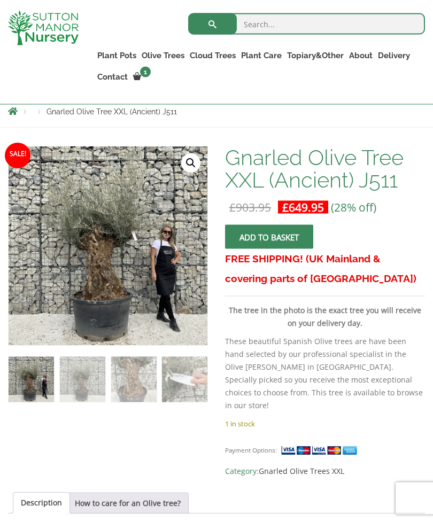
click at [191, 161] on link "🔍" at bounding box center [190, 163] width 19 height 19
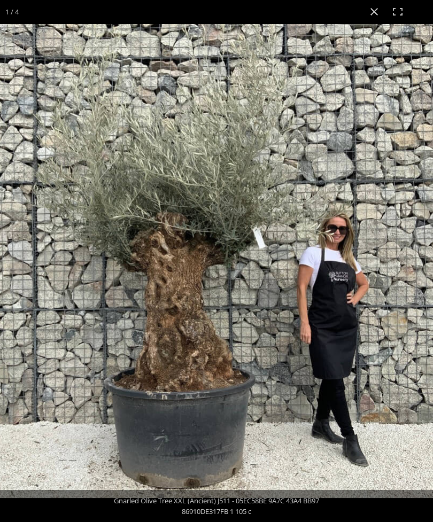
click at [31, 495] on div "Gnarled Olive Tree XXL (Ancient) J511 - 05EC58BE 9A7C 43A4 BB97 86910DE317FB 1 …" at bounding box center [216, 506] width 433 height 32
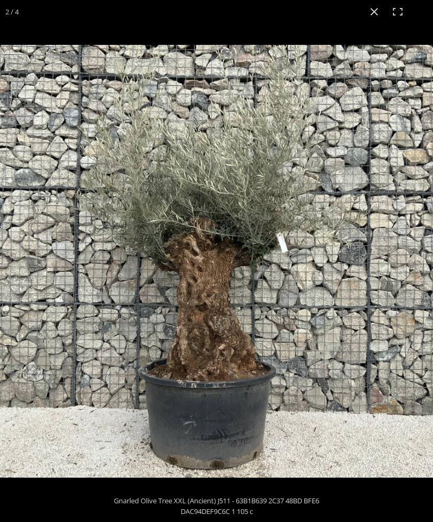
click at [378, 11] on button "Close (Esc)" at bounding box center [374, 12] width 24 height 24
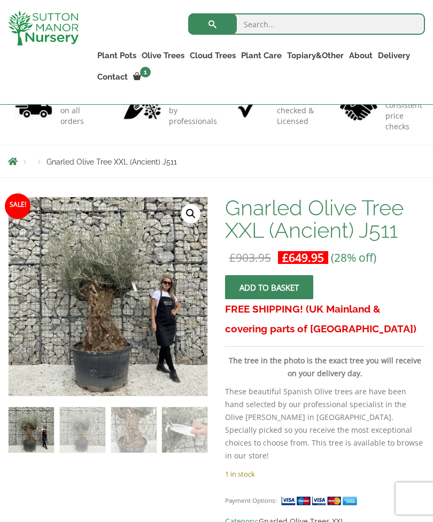
scroll to position [98, 0]
click at [191, 216] on link "🔍" at bounding box center [190, 214] width 19 height 19
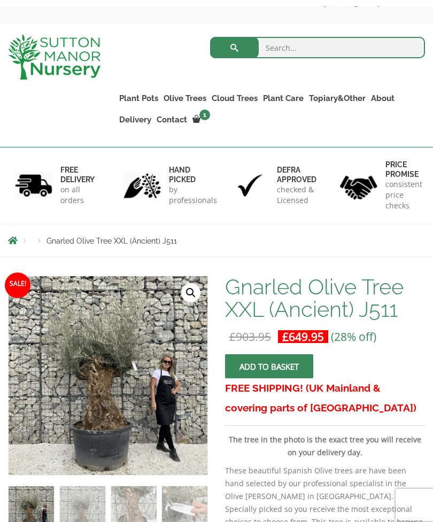
scroll to position [0, 0]
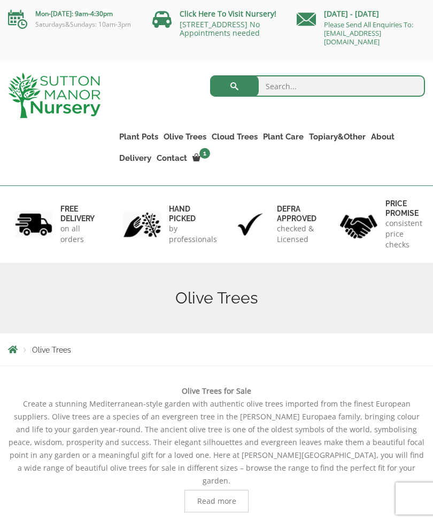
click at [0, 0] on link "Gnarled Olive Trees XXL" at bounding box center [0, 0] width 0 height 0
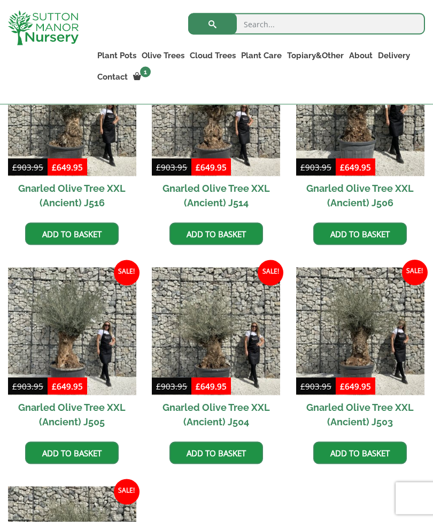
scroll to position [1236, 0]
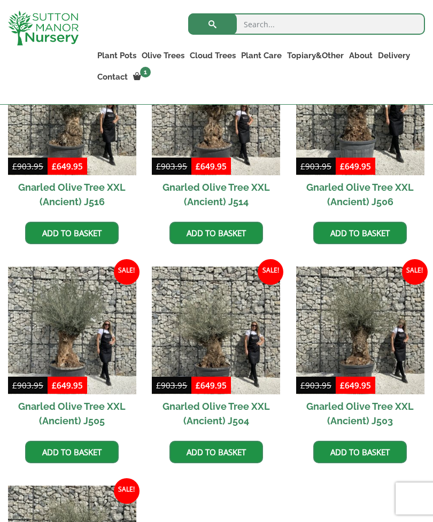
click at [410, 385] on img at bounding box center [360, 331] width 128 height 128
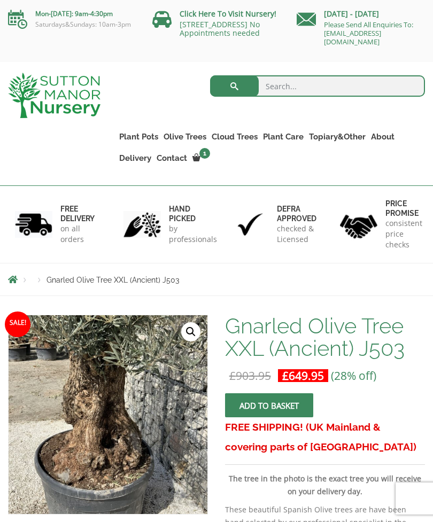
click at [0, 0] on link "Gnarled Olive Trees XXL" at bounding box center [0, 0] width 0 height 0
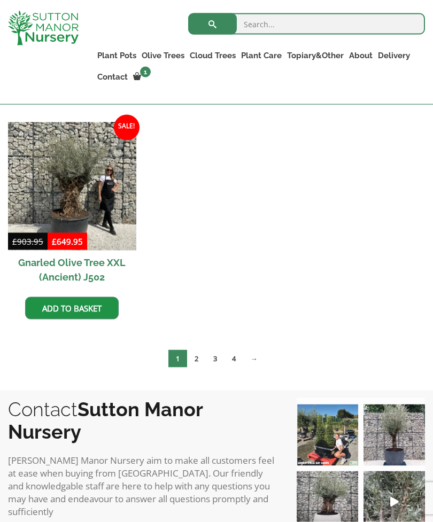
scroll to position [1595, 0]
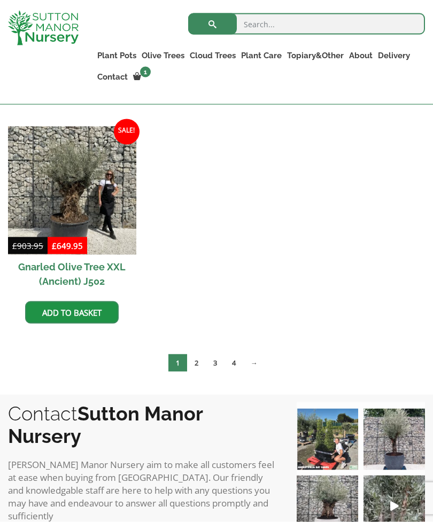
click at [198, 363] on link "2" at bounding box center [196, 363] width 19 height 18
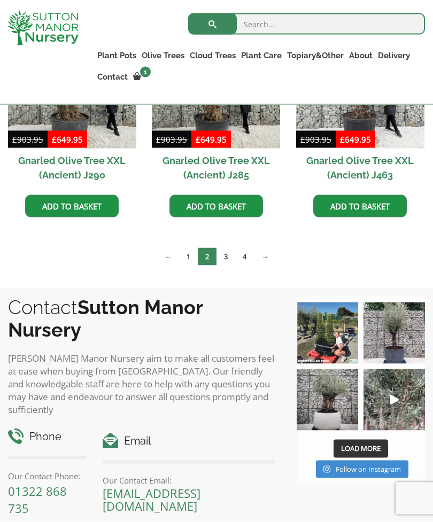
scroll to position [1501, 0]
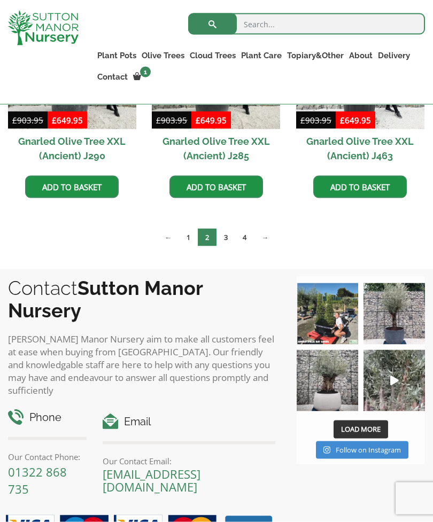
click at [230, 235] on link "3" at bounding box center [225, 238] width 19 height 18
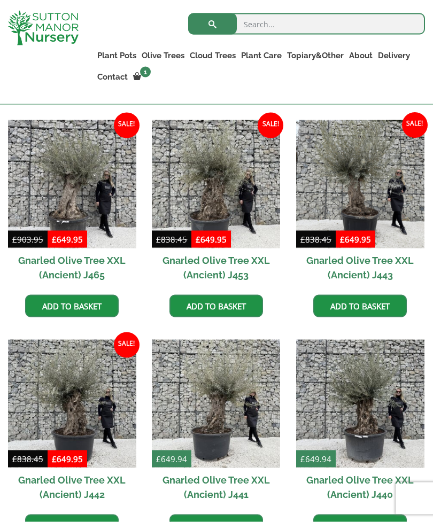
scroll to position [944, 0]
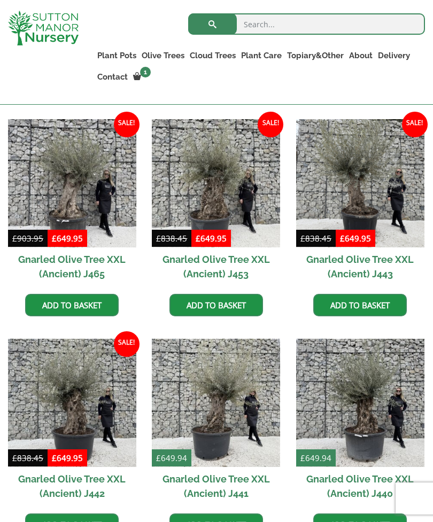
click at [74, 200] on img at bounding box center [72, 183] width 128 height 128
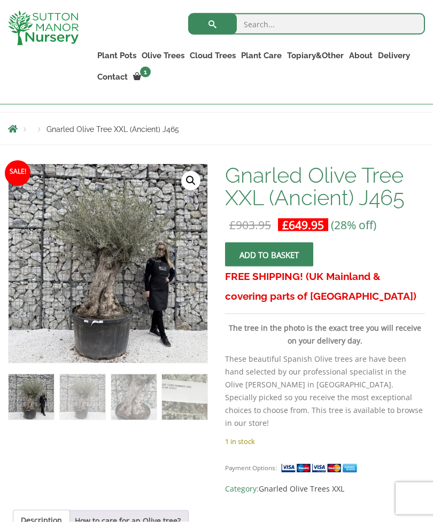
scroll to position [151, 0]
click at [188, 181] on link "🔍" at bounding box center [190, 180] width 19 height 19
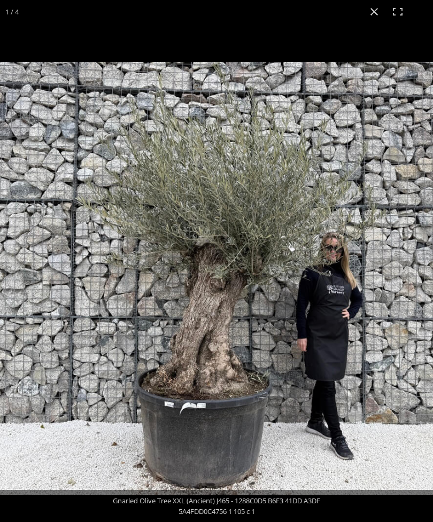
click at [377, 10] on button "Close (Esc)" at bounding box center [374, 12] width 24 height 24
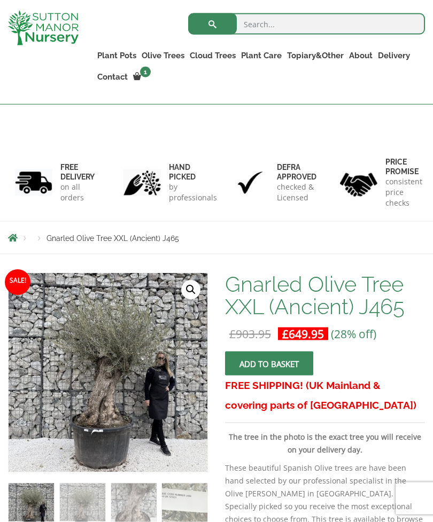
scroll to position [0, 0]
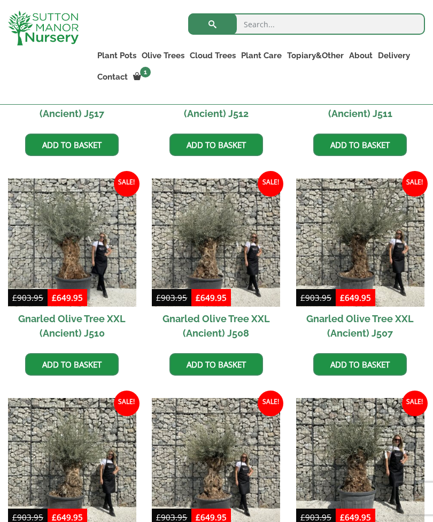
scroll to position [888, 0]
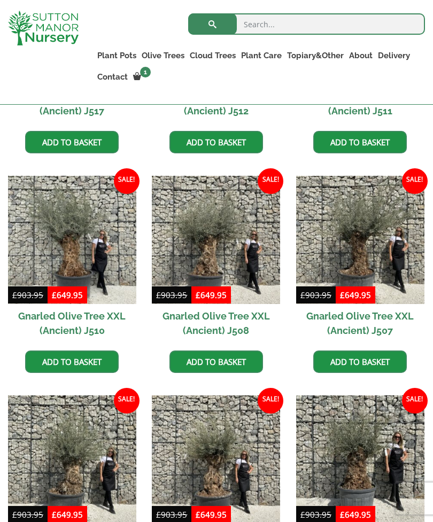
click at [210, 252] on img at bounding box center [216, 240] width 128 height 128
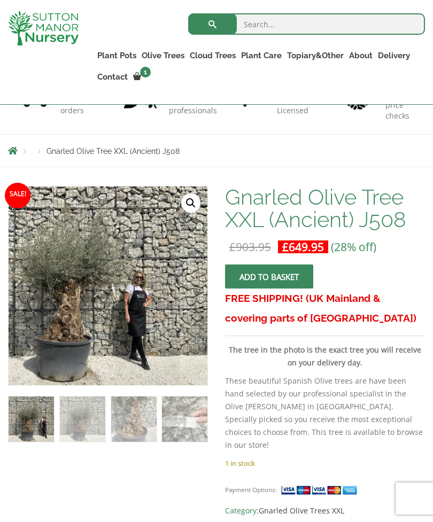
scroll to position [109, 0]
click at [67, 320] on img at bounding box center [217, 423] width 473 height 473
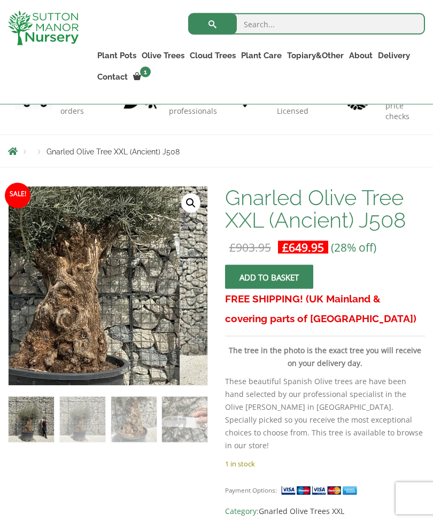
scroll to position [110, 0]
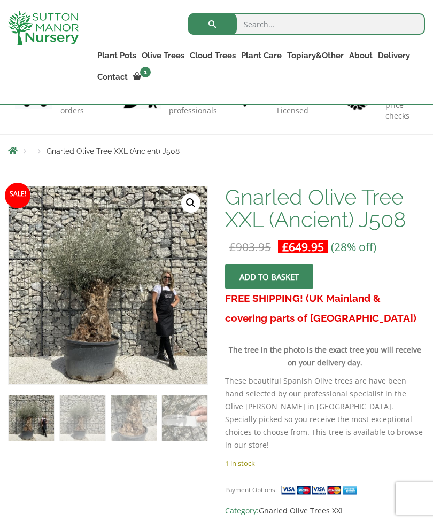
click at [192, 206] on link "🔍" at bounding box center [190, 202] width 19 height 19
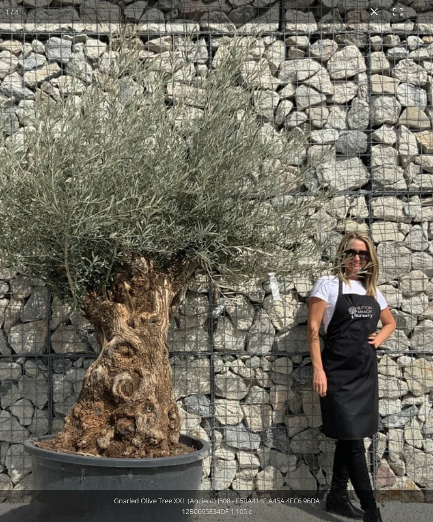
click at [376, 10] on button "Close (Esc)" at bounding box center [374, 12] width 24 height 24
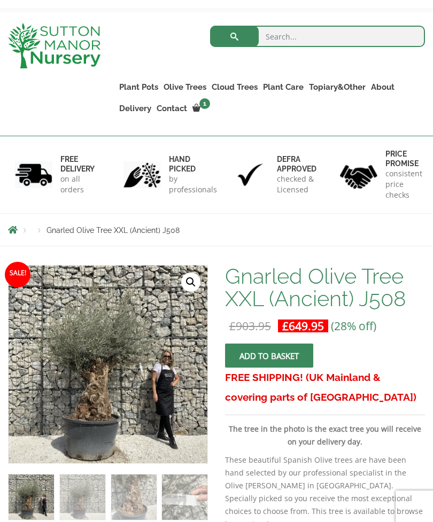
scroll to position [0, 0]
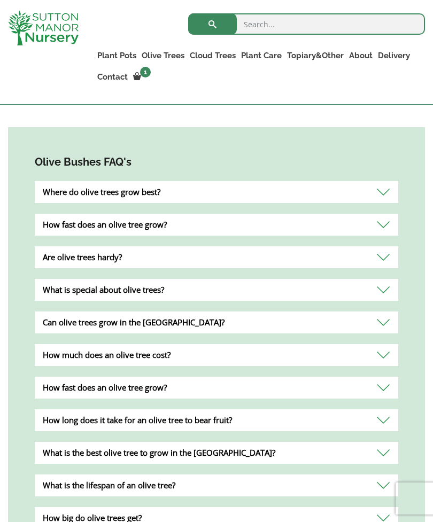
scroll to position [873, 0]
click at [385, 214] on div "How fast does an olive tree grow?" at bounding box center [216, 225] width 363 height 22
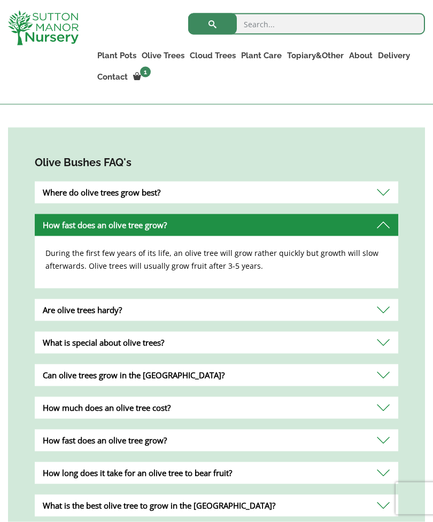
scroll to position [873, 0]
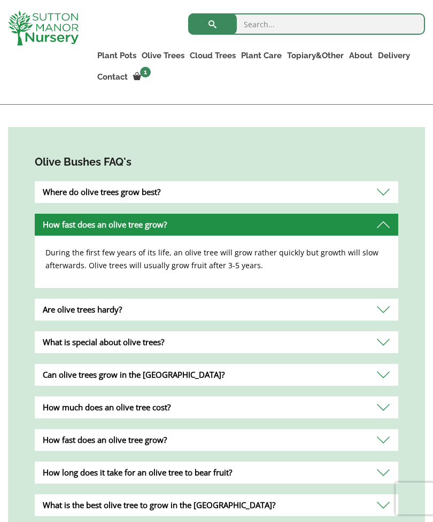
click at [379, 181] on div "Where do olive trees grow best?" at bounding box center [216, 192] width 363 height 22
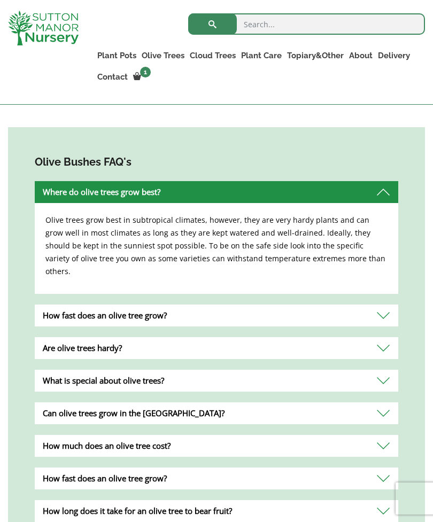
click at [385, 337] on div "Are olive trees hardy?" at bounding box center [216, 348] width 363 height 22
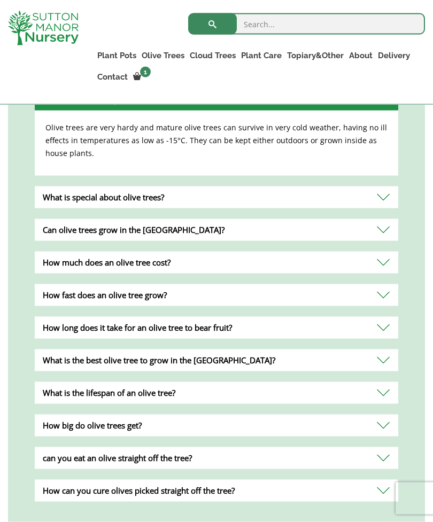
scroll to position [1033, 0]
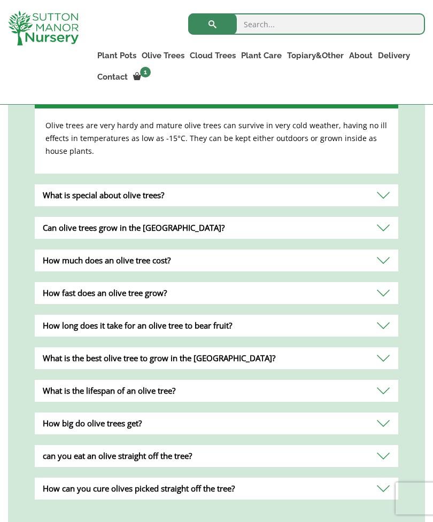
click at [390, 217] on div "Can olive trees grow in the [GEOGRAPHIC_DATA]?" at bounding box center [216, 228] width 363 height 22
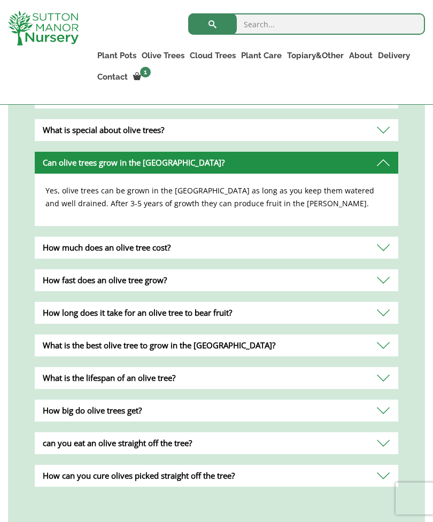
click at [385, 269] on div "How fast does an olive tree grow?" at bounding box center [216, 280] width 363 height 22
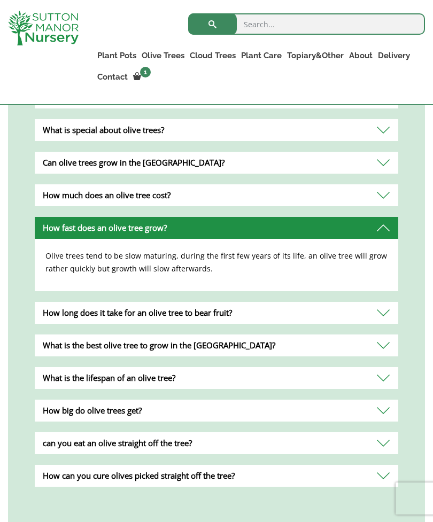
click at [385, 335] on div "What is the best olive tree to grow in the [GEOGRAPHIC_DATA]?" at bounding box center [216, 346] width 363 height 22
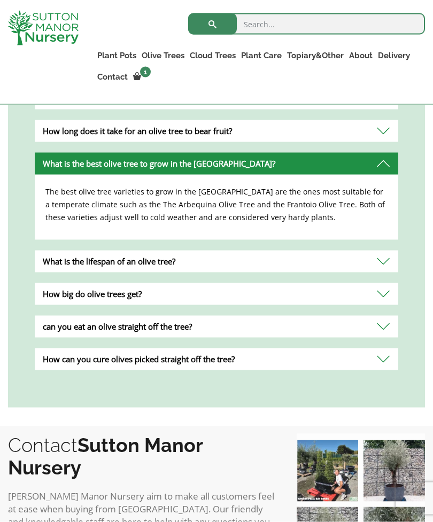
scroll to position [1163, 0]
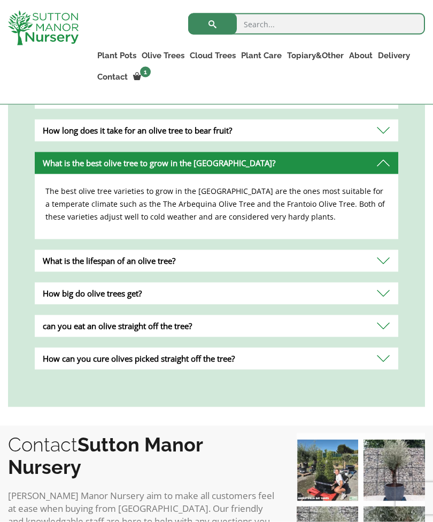
click at [385, 250] on div "What is the lifespan of an olive tree?" at bounding box center [216, 261] width 363 height 22
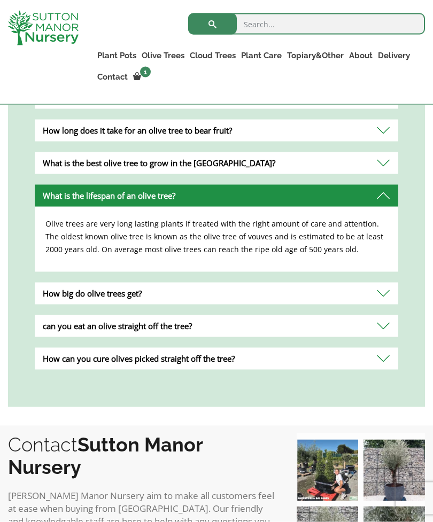
scroll to position [1163, 0]
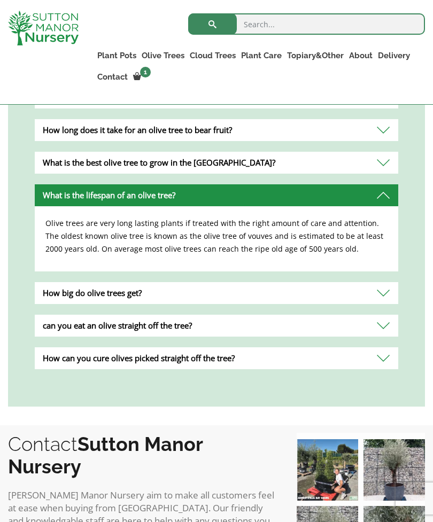
click at [389, 282] on div "How big do olive trees get?" at bounding box center [216, 293] width 363 height 22
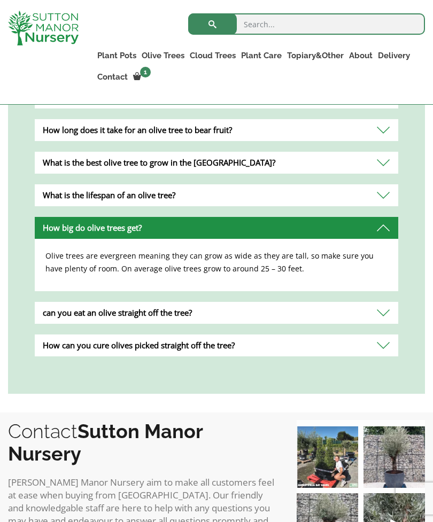
click at [384, 302] on div "can you eat an olive straight off the tree?" at bounding box center [216, 313] width 363 height 22
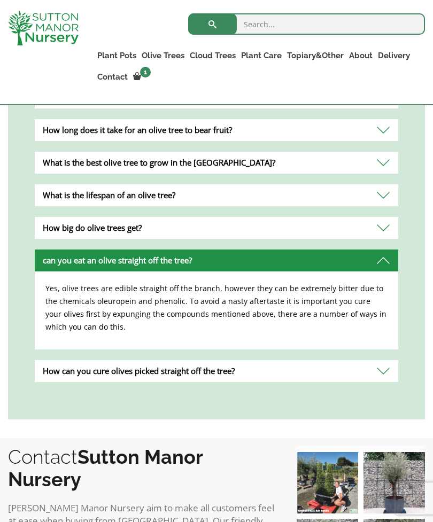
click at [383, 360] on div "How can you cure olives picked straight off the tree?" at bounding box center [216, 371] width 363 height 22
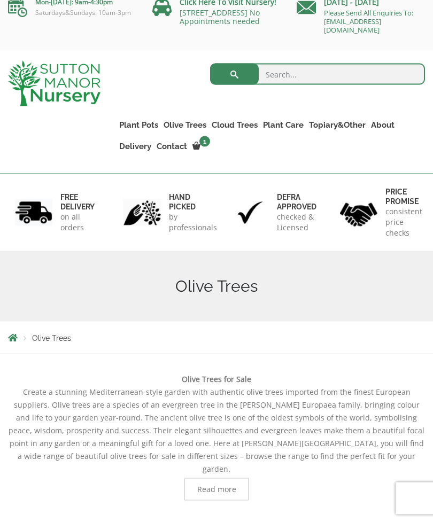
scroll to position [0, 0]
